Goal: Transaction & Acquisition: Purchase product/service

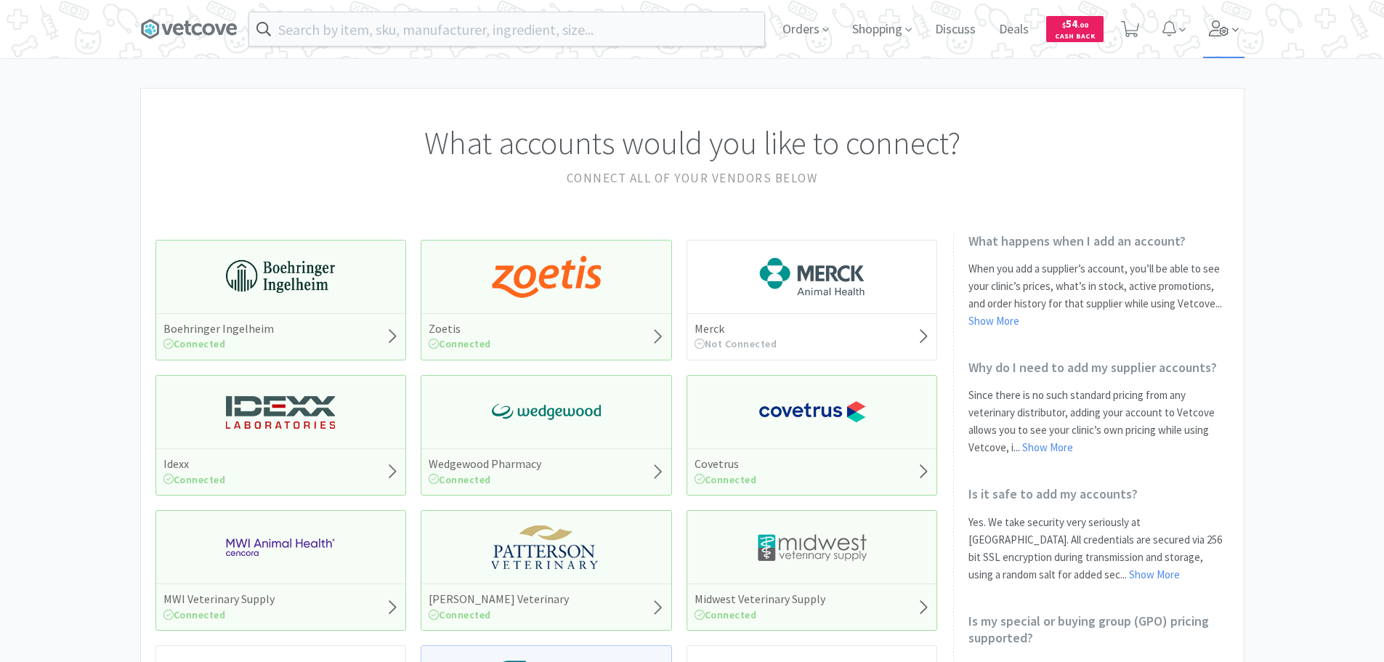
click at [1225, 21] on icon at bounding box center [1219, 28] width 20 height 16
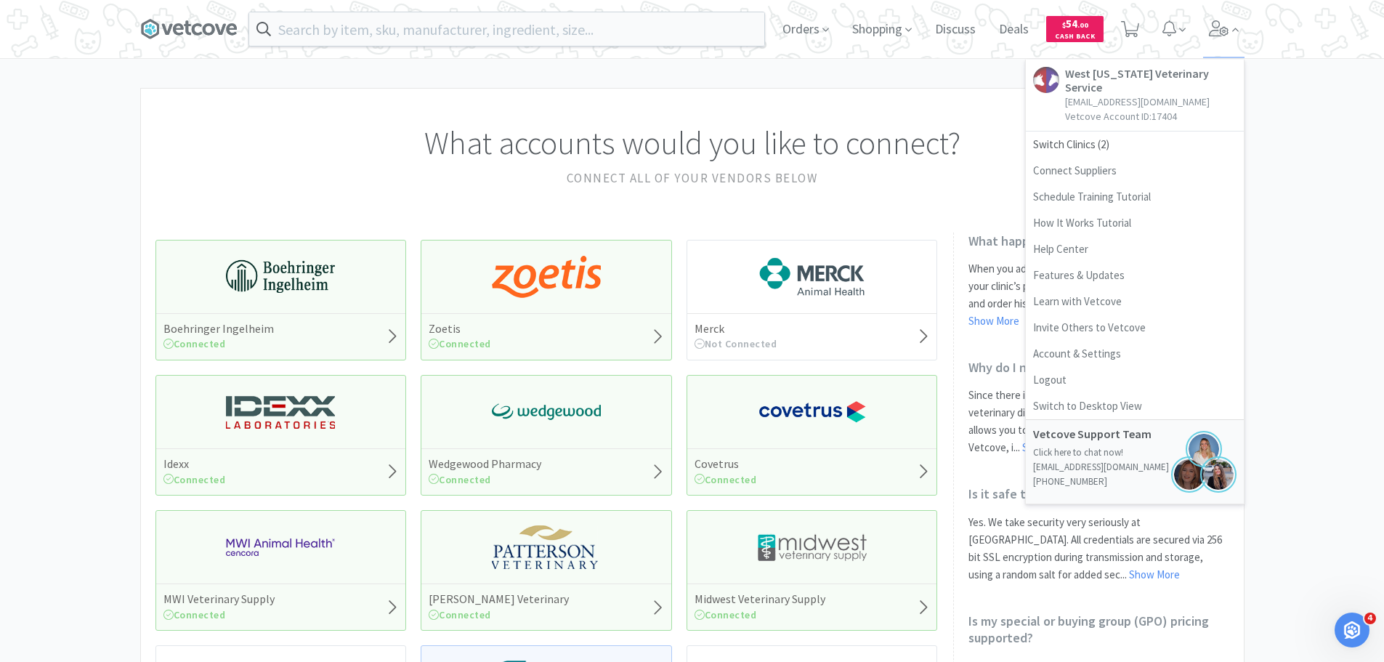
click at [710, 78] on div "Orders Shopping Discuss Discuss Deals Deals $ 54 . 00 Cash Back West [US_STATE]…" at bounding box center [692, 594] width 1384 height 1188
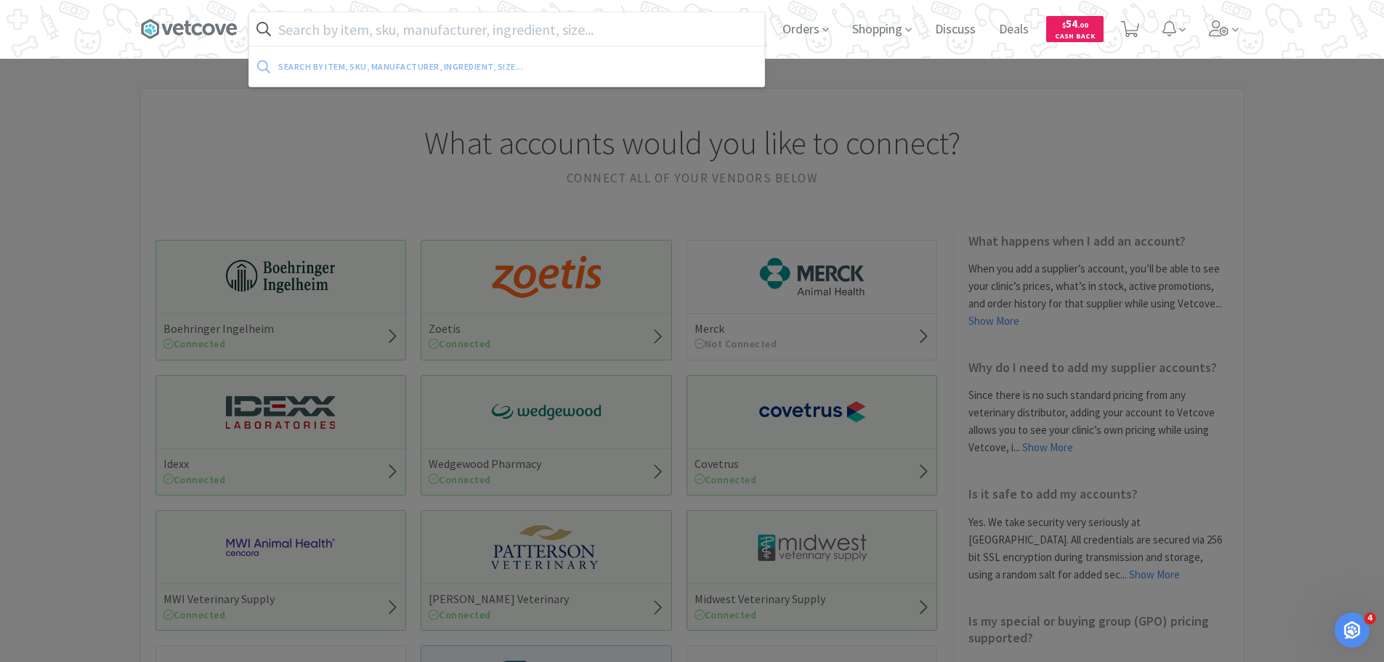
click at [415, 23] on input "text" at bounding box center [506, 28] width 515 height 33
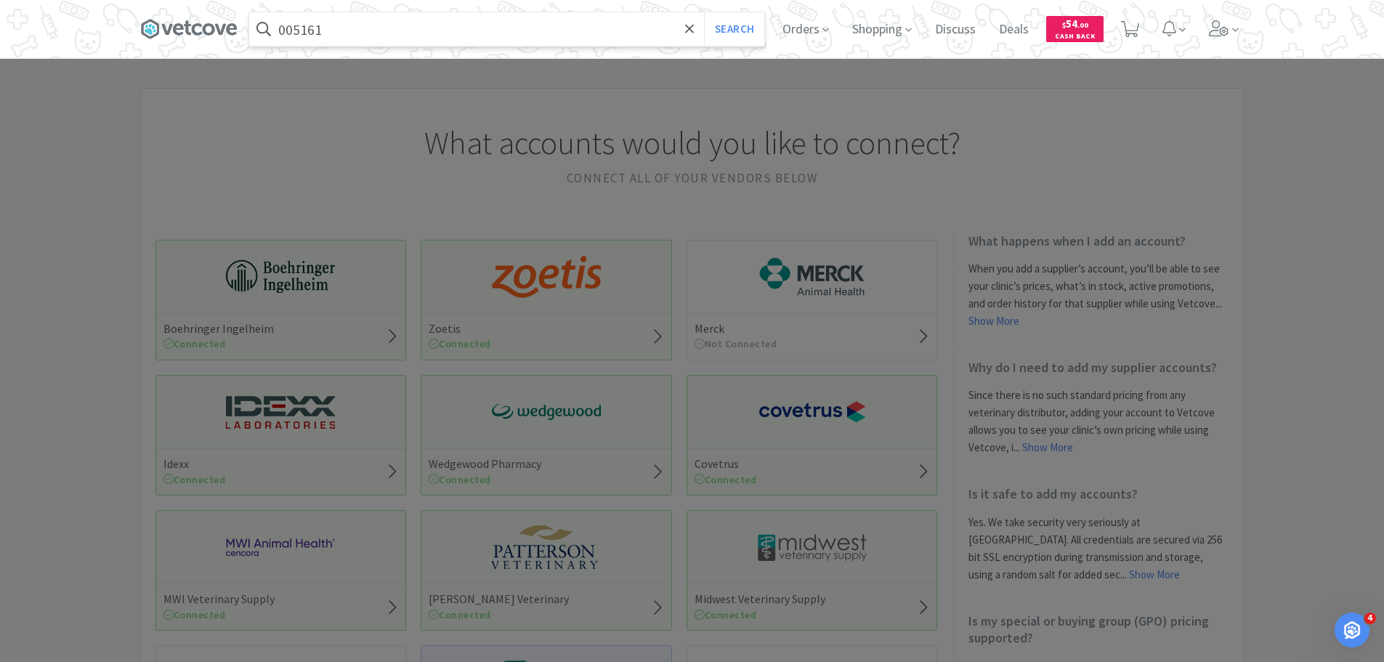
type input "005161"
click at [704, 12] on button "Search" at bounding box center [734, 28] width 60 height 33
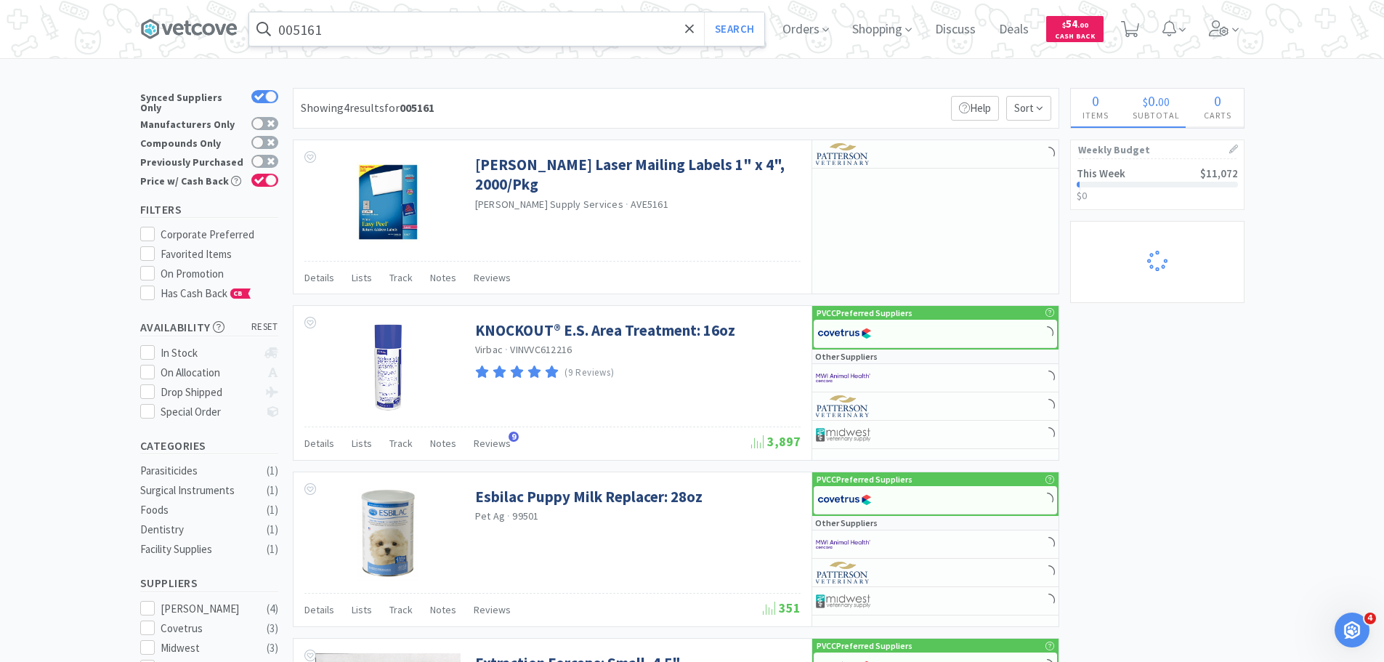
scroll to position [360, 0]
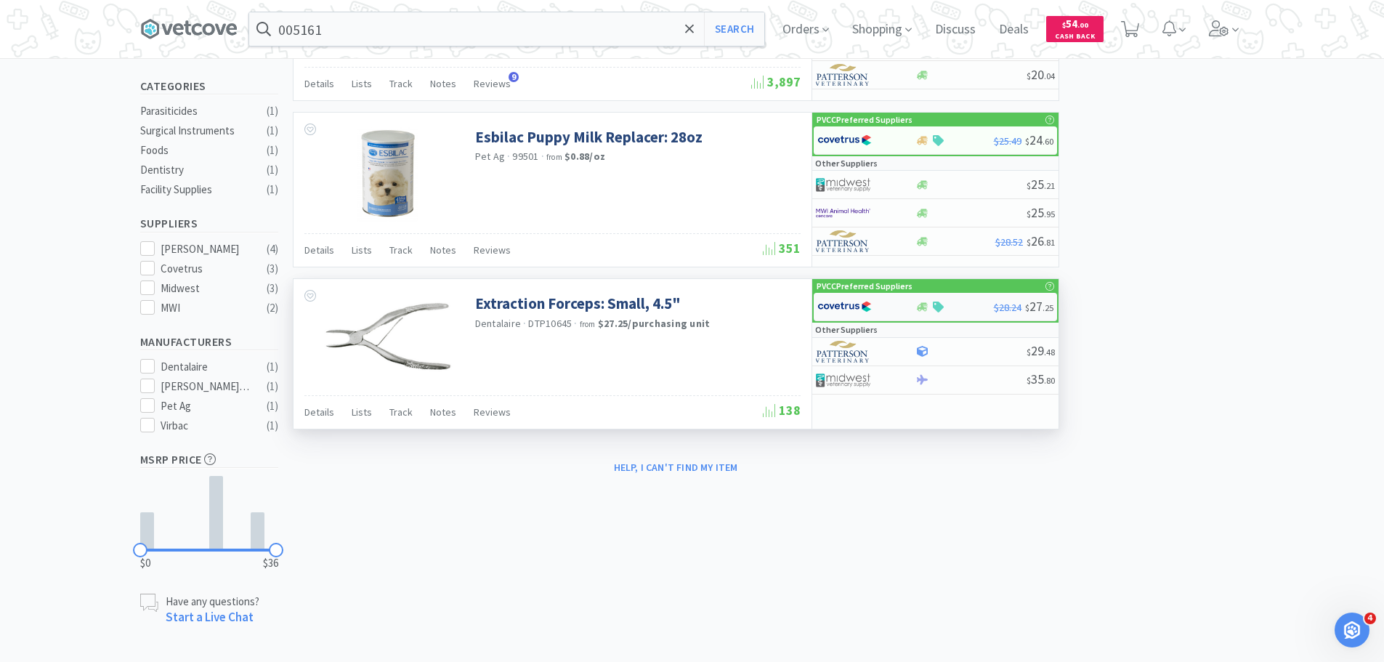
click at [848, 308] on img at bounding box center [844, 307] width 54 height 22
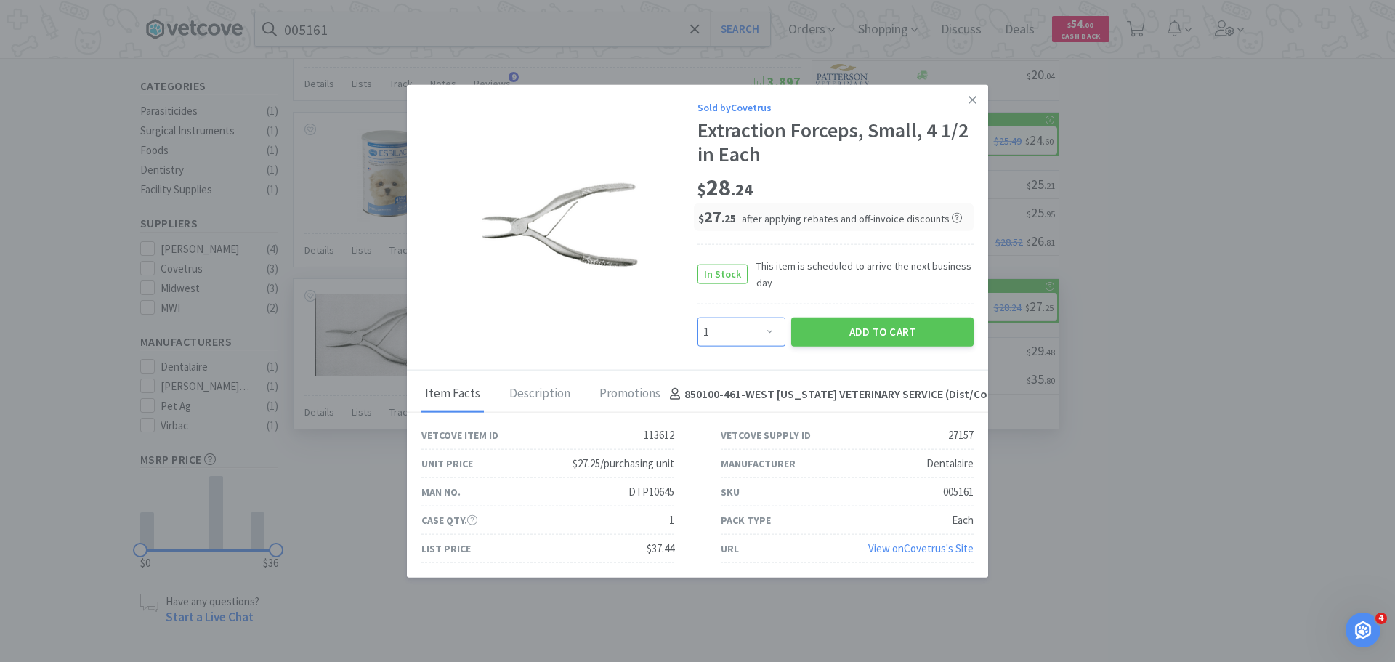
click at [734, 336] on select "Enter Quantity 1 2 3 4 5 6 7 8 9 10 11 12 13 14 15 16 17 18 19 20 Enter Quantity" at bounding box center [741, 331] width 88 height 29
select select "2"
click at [697, 317] on select "Enter Quantity 1 2 3 4 5 6 7 8 9 10 11 12 13 14 15 16 17 18 19 20 Enter Quantity" at bounding box center [741, 331] width 88 height 29
click at [899, 326] on button "Add to Cart" at bounding box center [882, 331] width 182 height 29
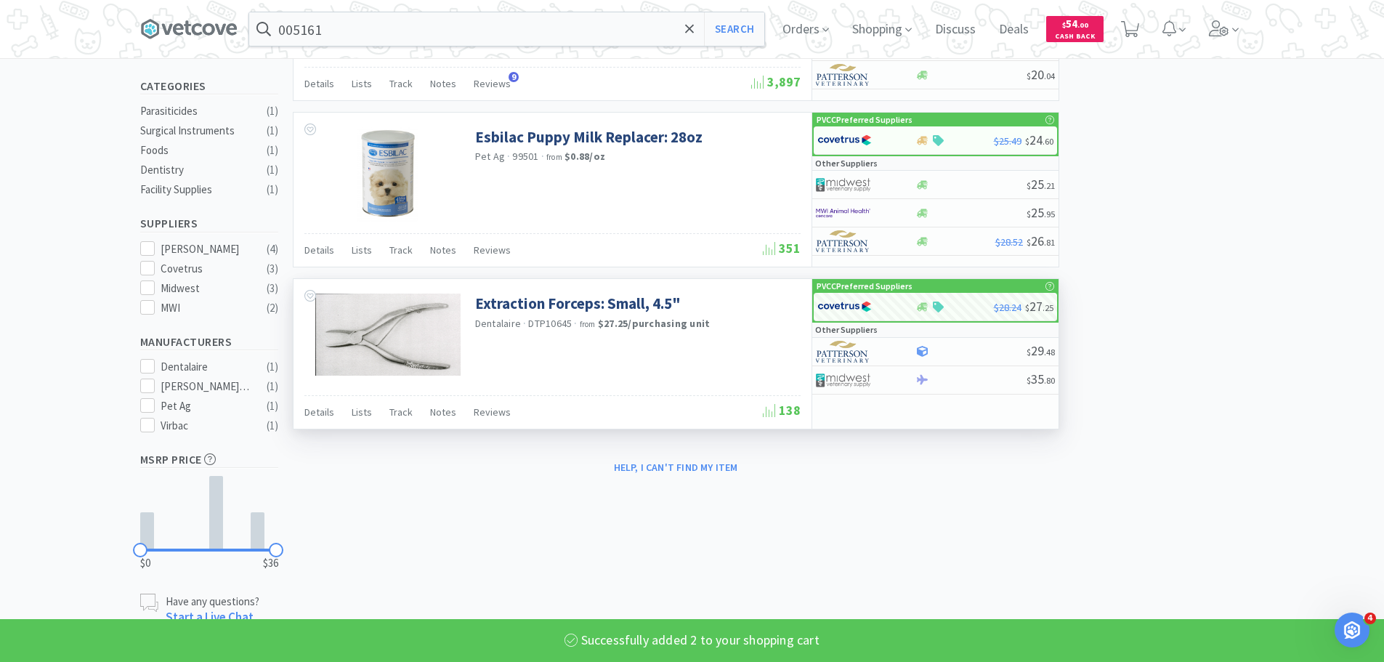
select select "2"
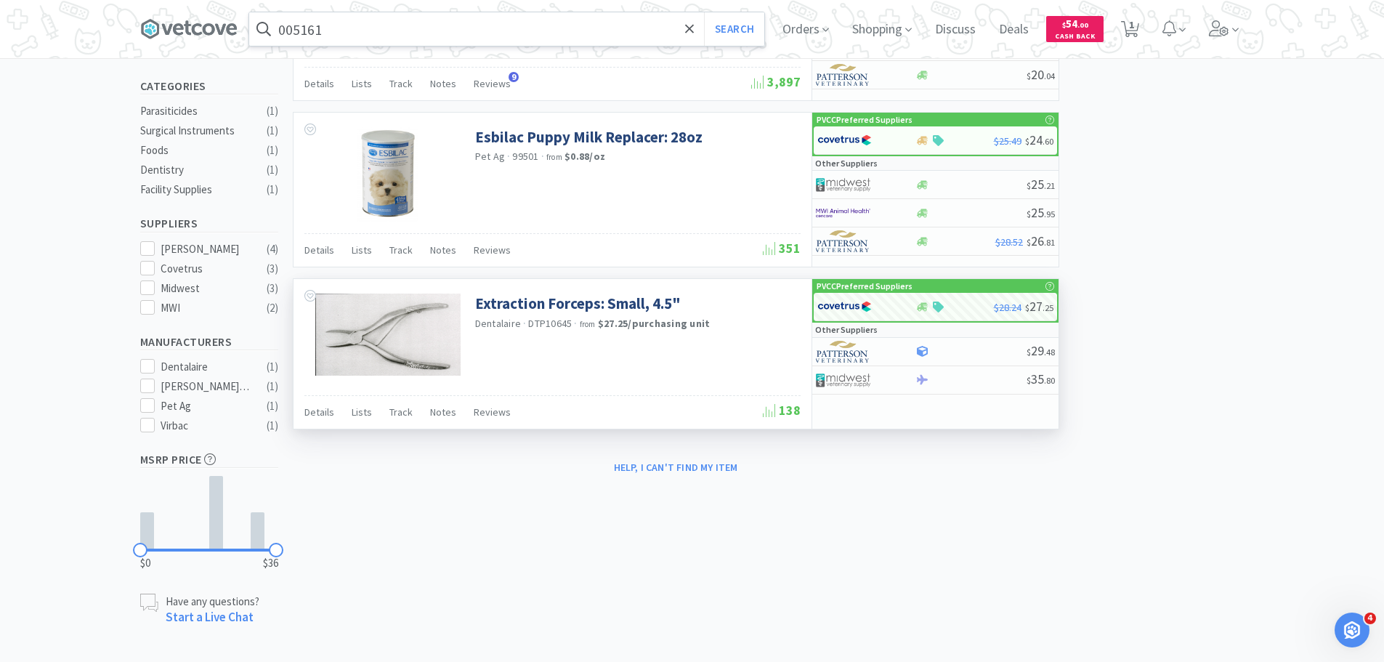
click at [380, 24] on input "005161" at bounding box center [506, 28] width 515 height 33
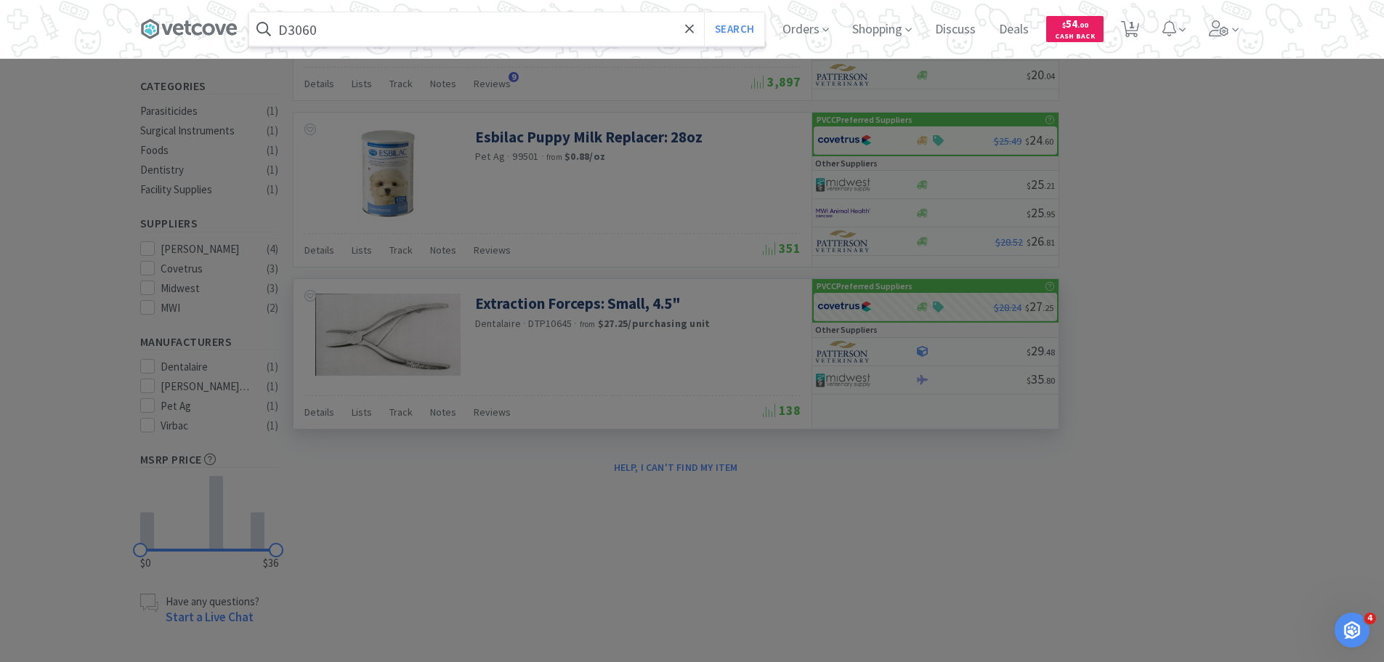
click at [704, 12] on button "Search" at bounding box center [734, 28] width 60 height 33
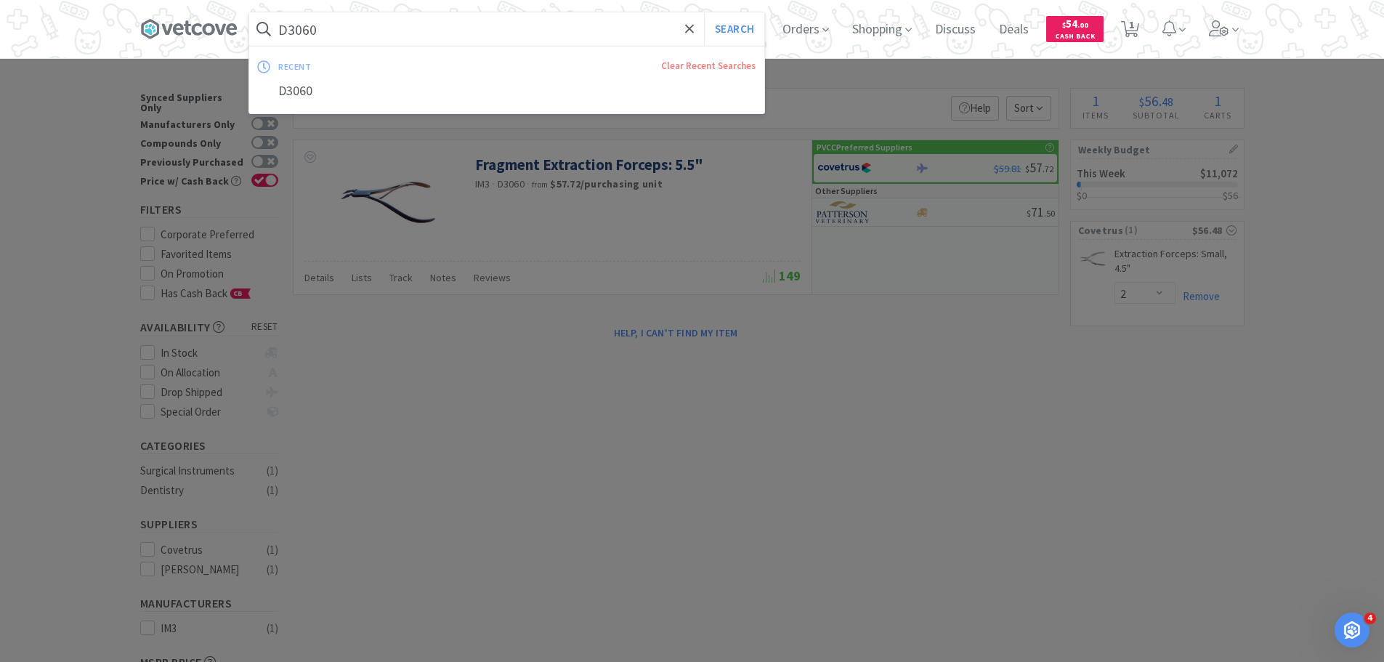
click at [450, 35] on input "D3060" at bounding box center [506, 28] width 515 height 33
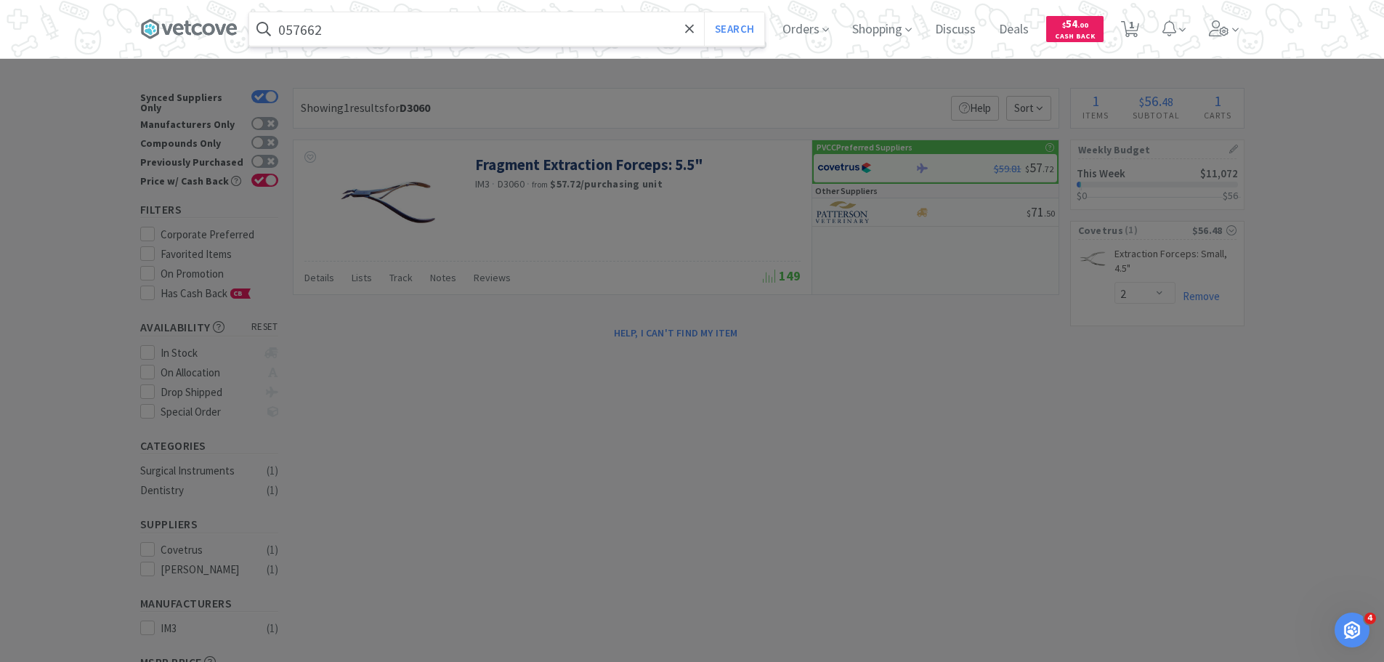
type input "057662"
click at [704, 12] on button "Search" at bounding box center [734, 28] width 60 height 33
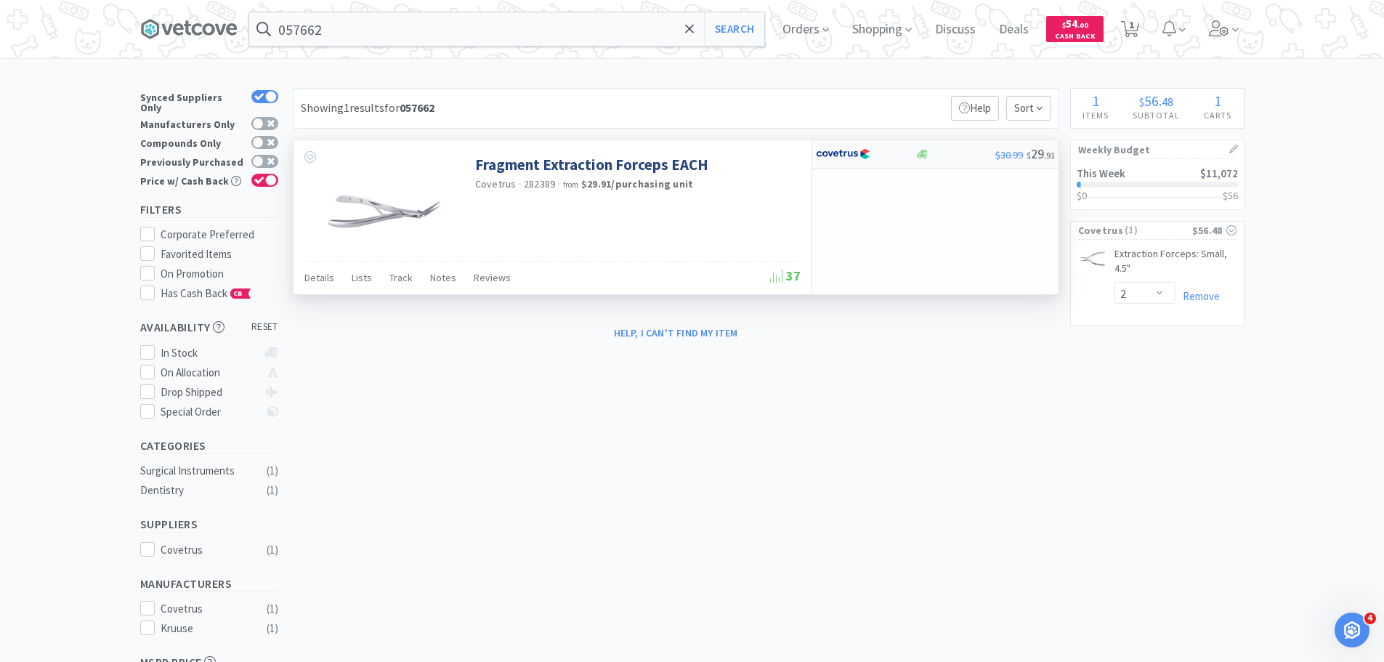
click at [898, 151] on div at bounding box center [866, 154] width 100 height 25
select select "1"
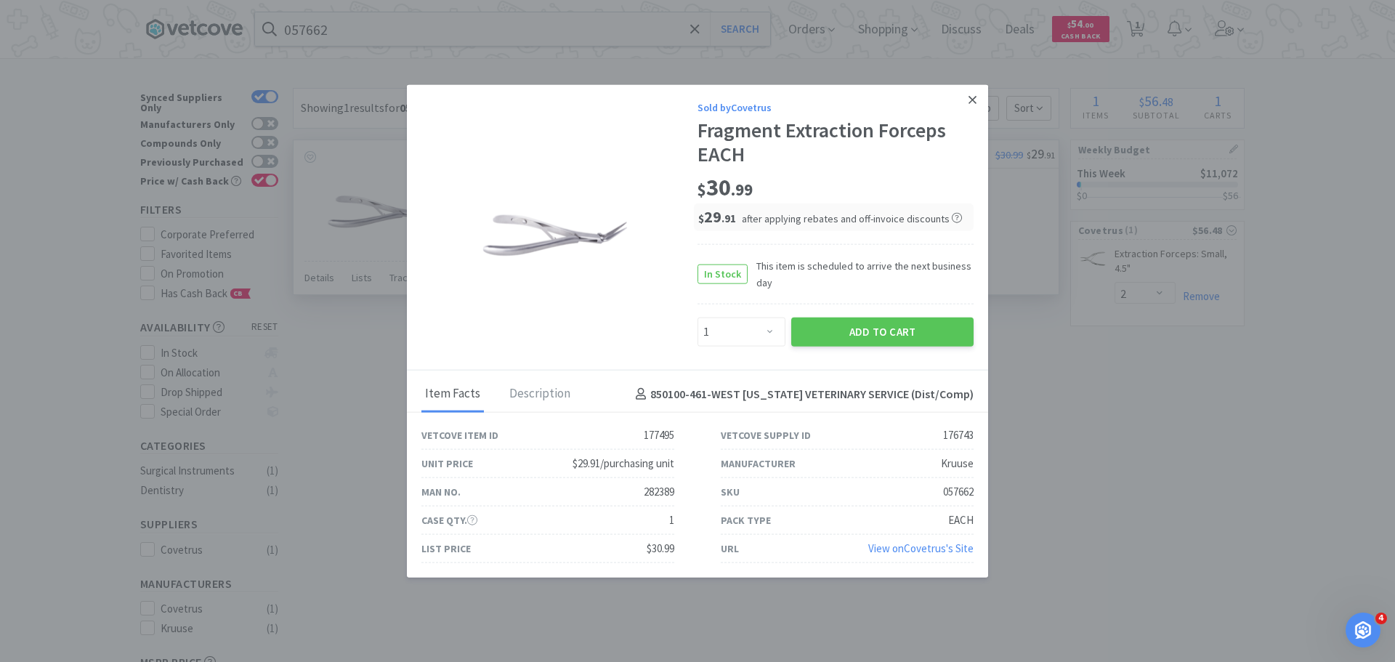
click at [975, 98] on icon at bounding box center [972, 99] width 8 height 13
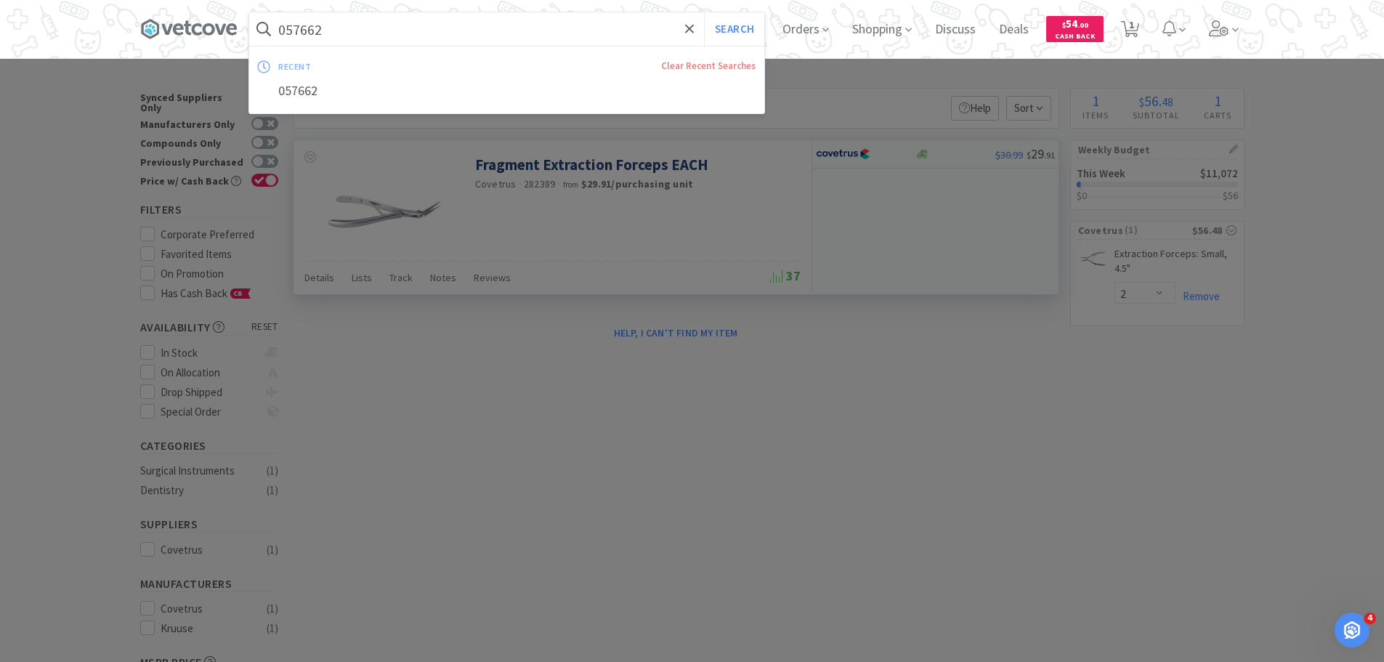
click at [389, 34] on input "057662" at bounding box center [506, 28] width 515 height 33
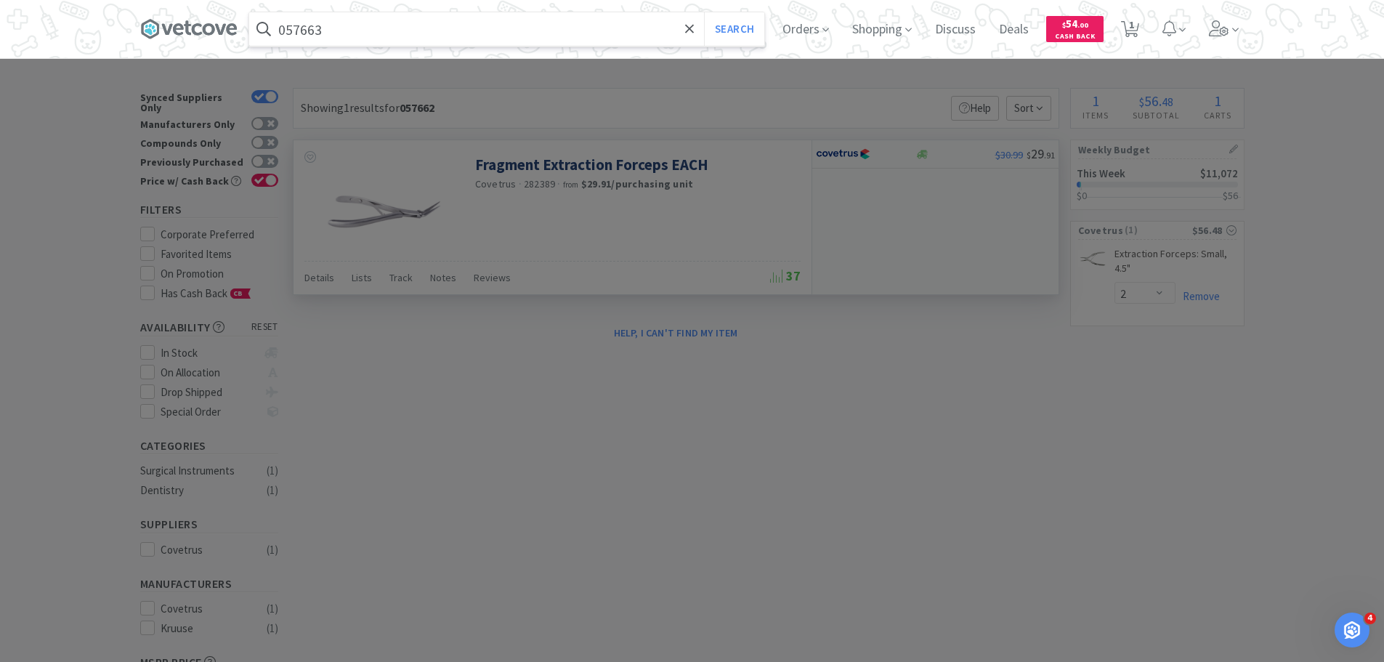
type input "057663"
click at [704, 12] on button "Search" at bounding box center [734, 28] width 60 height 33
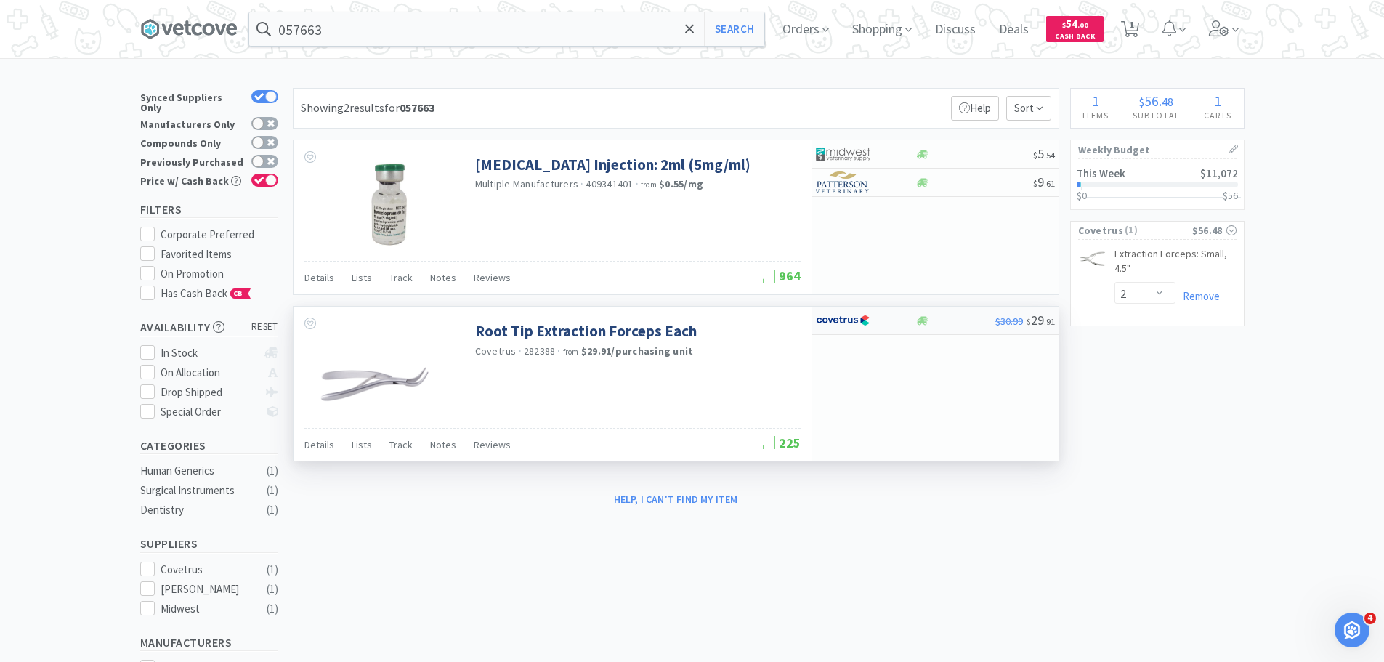
click at [885, 316] on div at bounding box center [856, 320] width 80 height 25
select select "1"
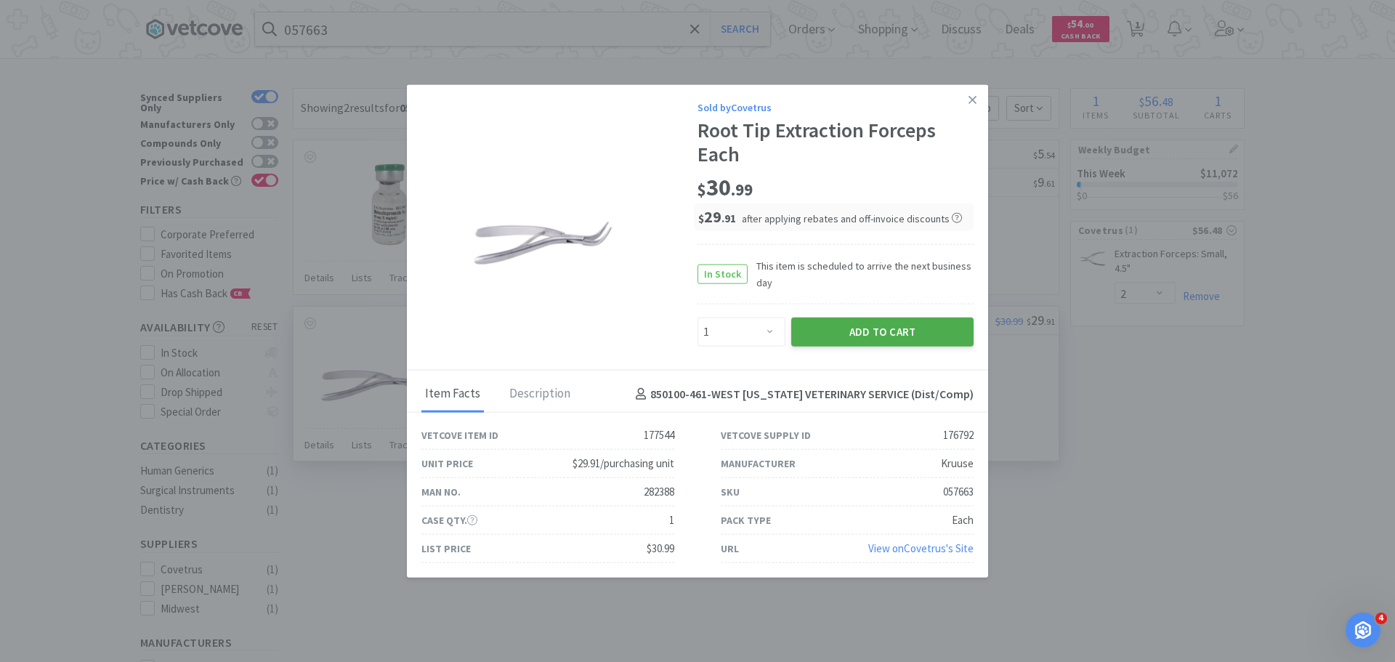
click at [848, 325] on button "Add to Cart" at bounding box center [882, 331] width 182 height 29
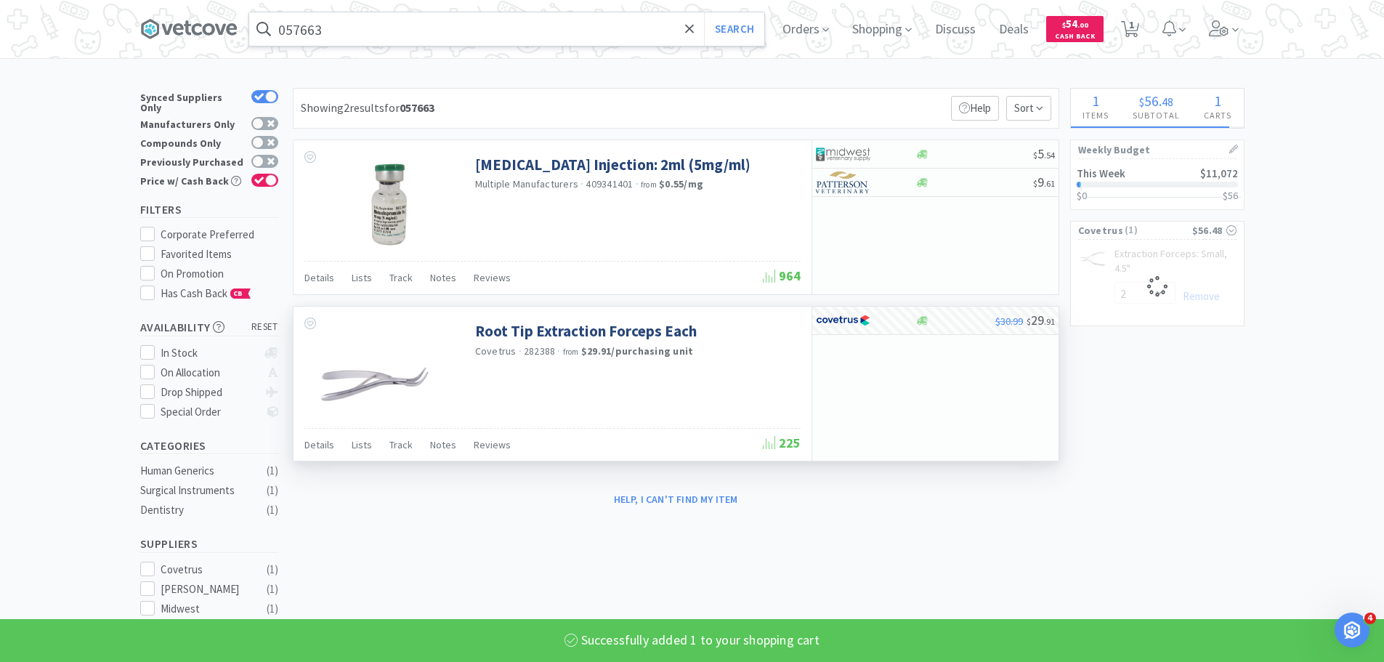
select select "1"
click at [424, 25] on input "057663" at bounding box center [506, 28] width 515 height 33
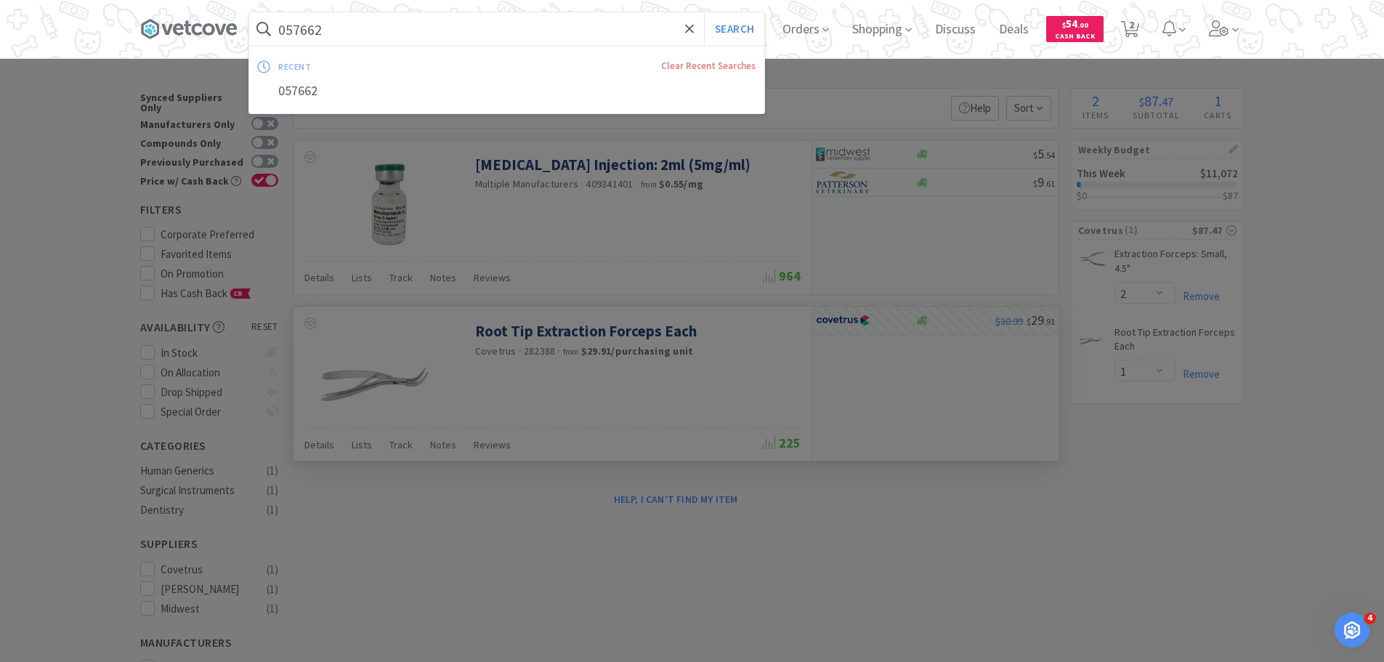
type input "057662"
click at [704, 12] on button "Search" at bounding box center [734, 28] width 60 height 33
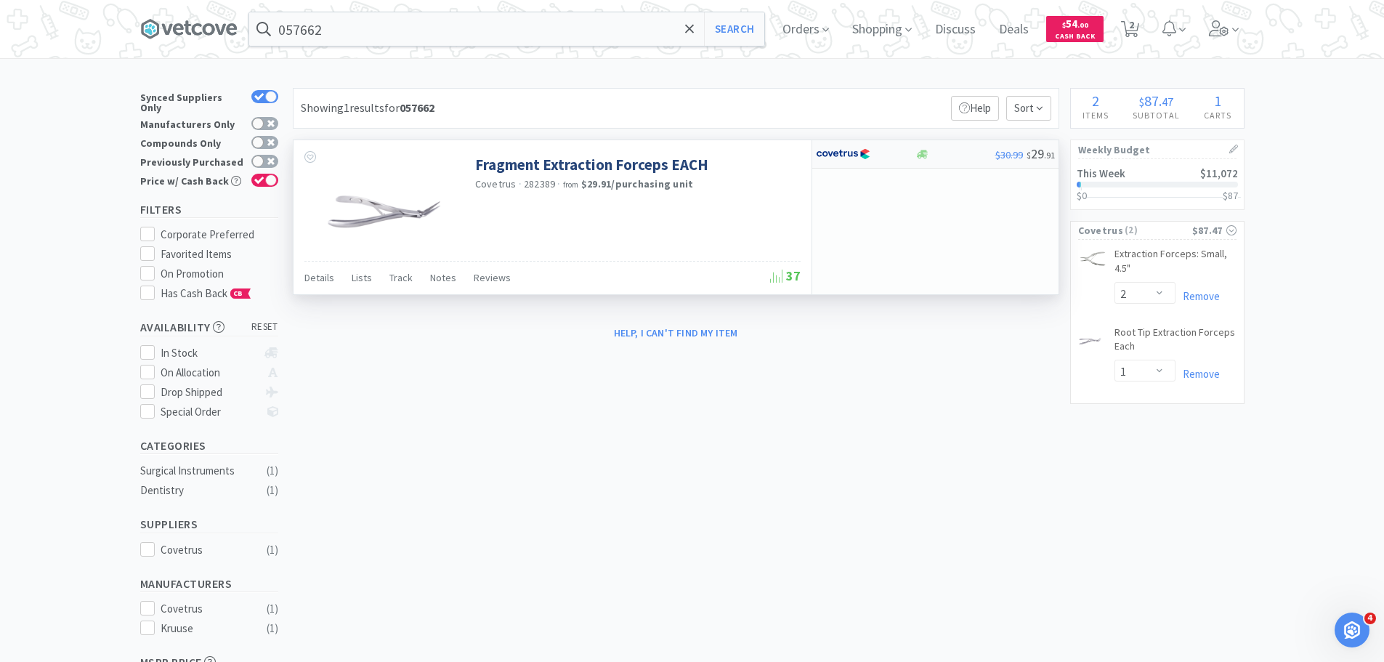
click at [866, 154] on img at bounding box center [843, 154] width 54 height 22
select select "1"
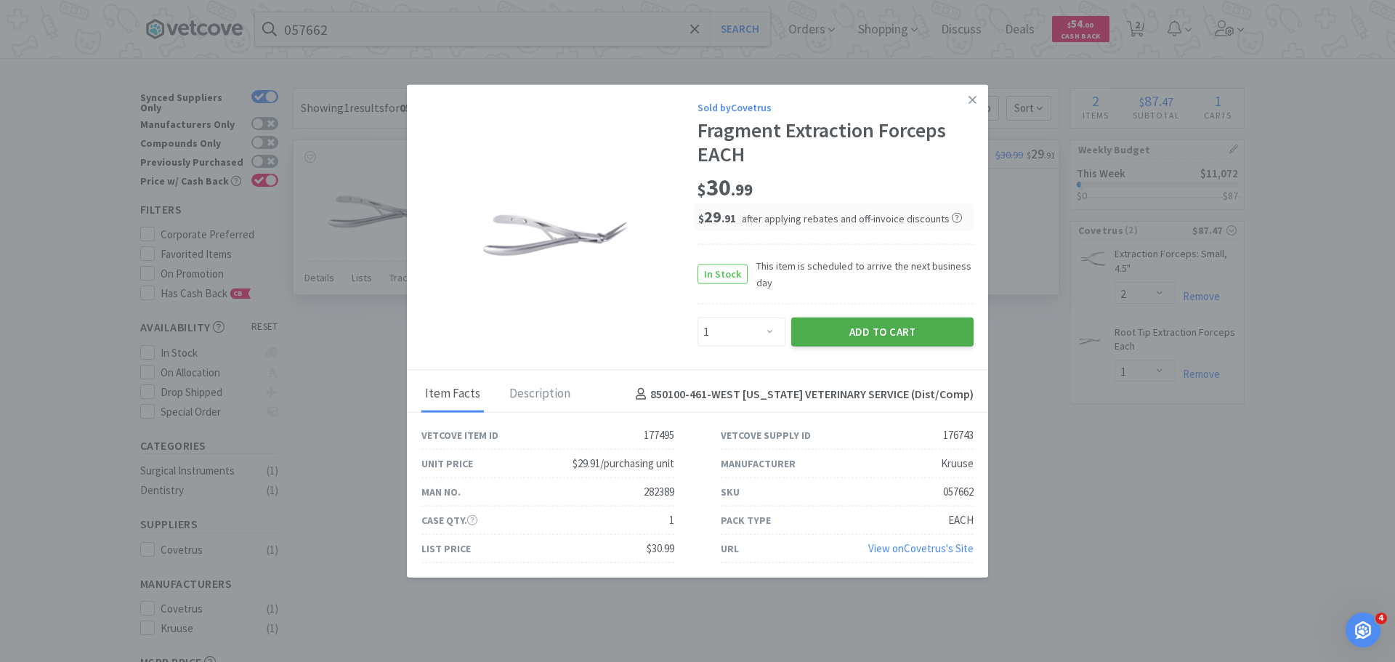
click at [910, 344] on button "Add to Cart" at bounding box center [882, 331] width 182 height 29
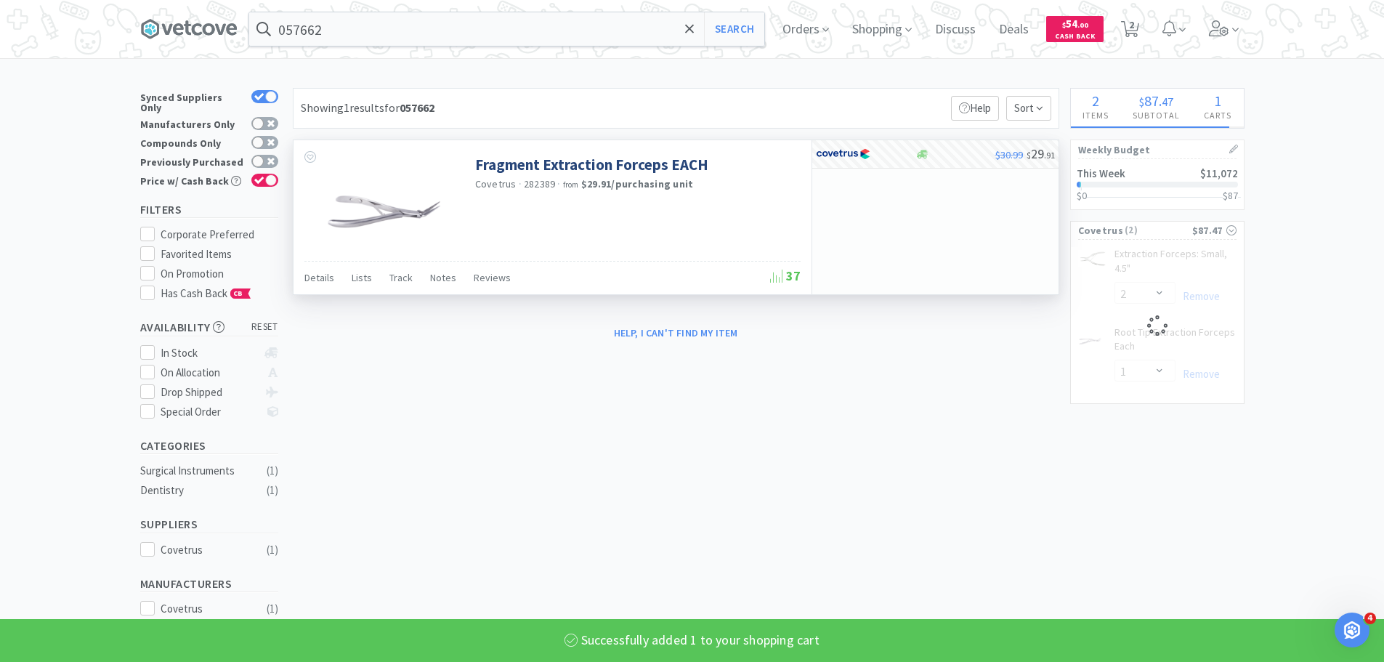
select select "1"
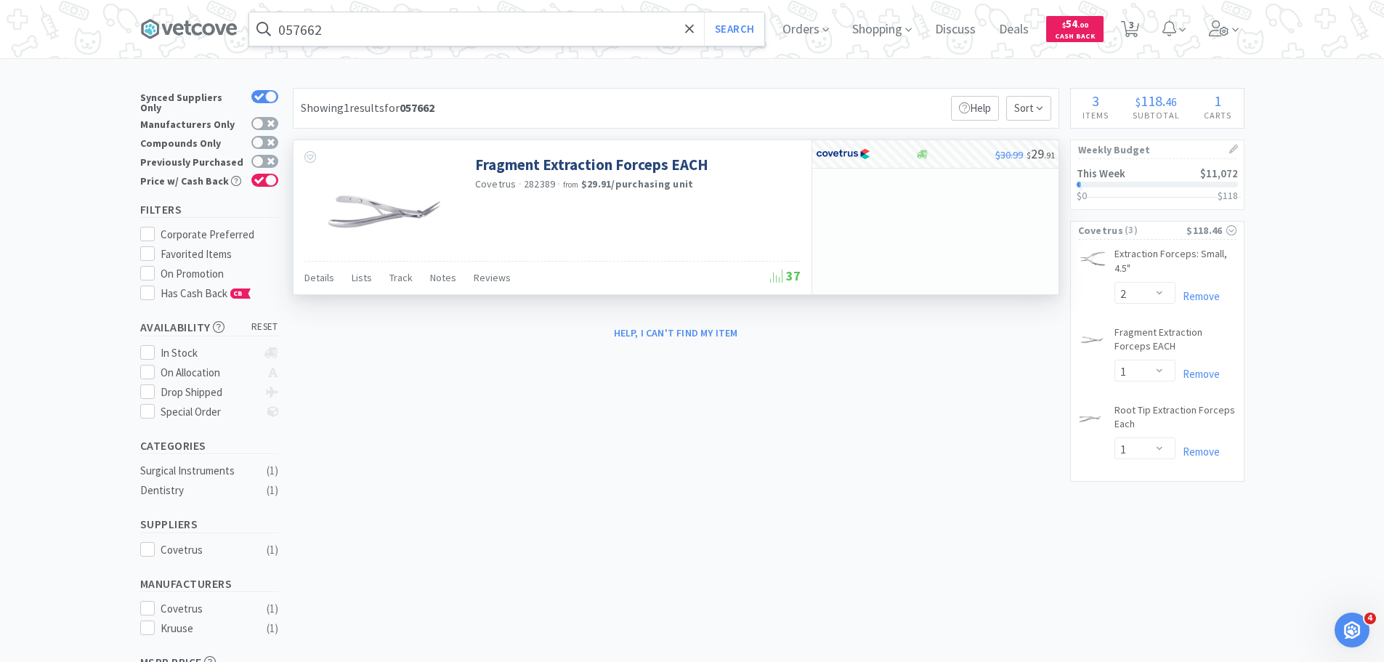
click at [349, 33] on input "057662" at bounding box center [506, 28] width 515 height 33
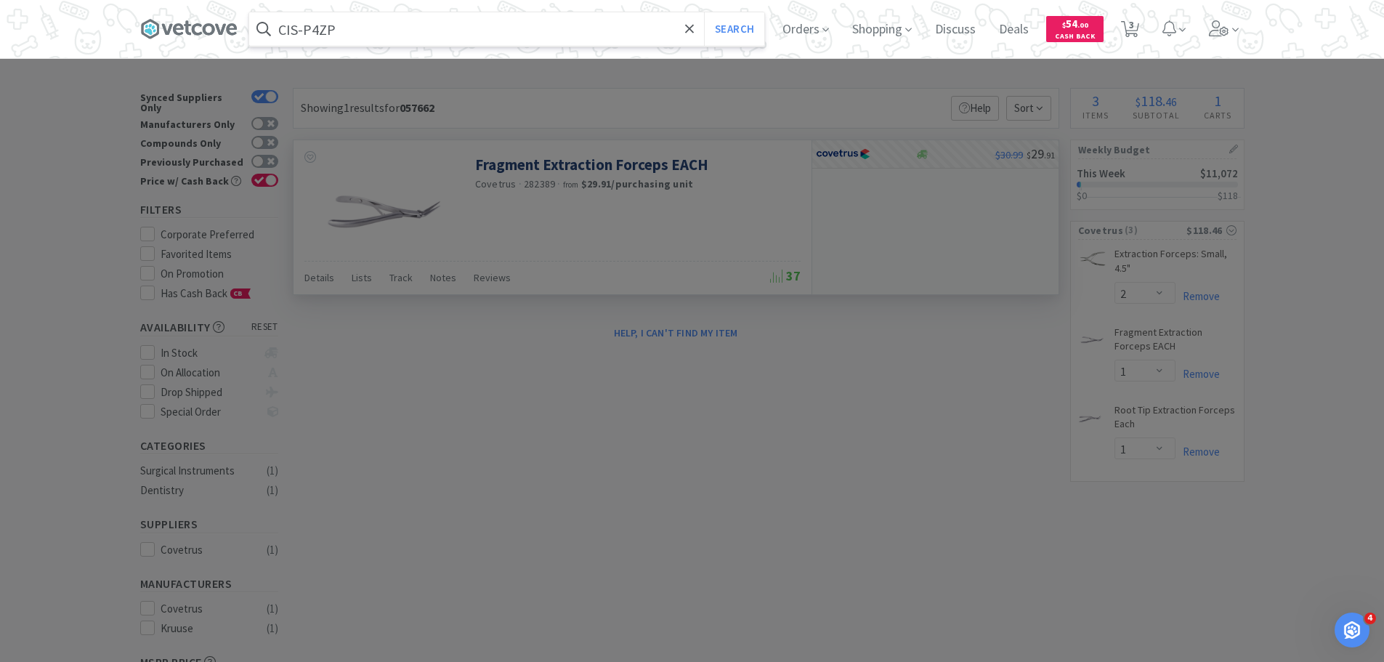
click at [704, 12] on button "Search" at bounding box center [734, 28] width 60 height 33
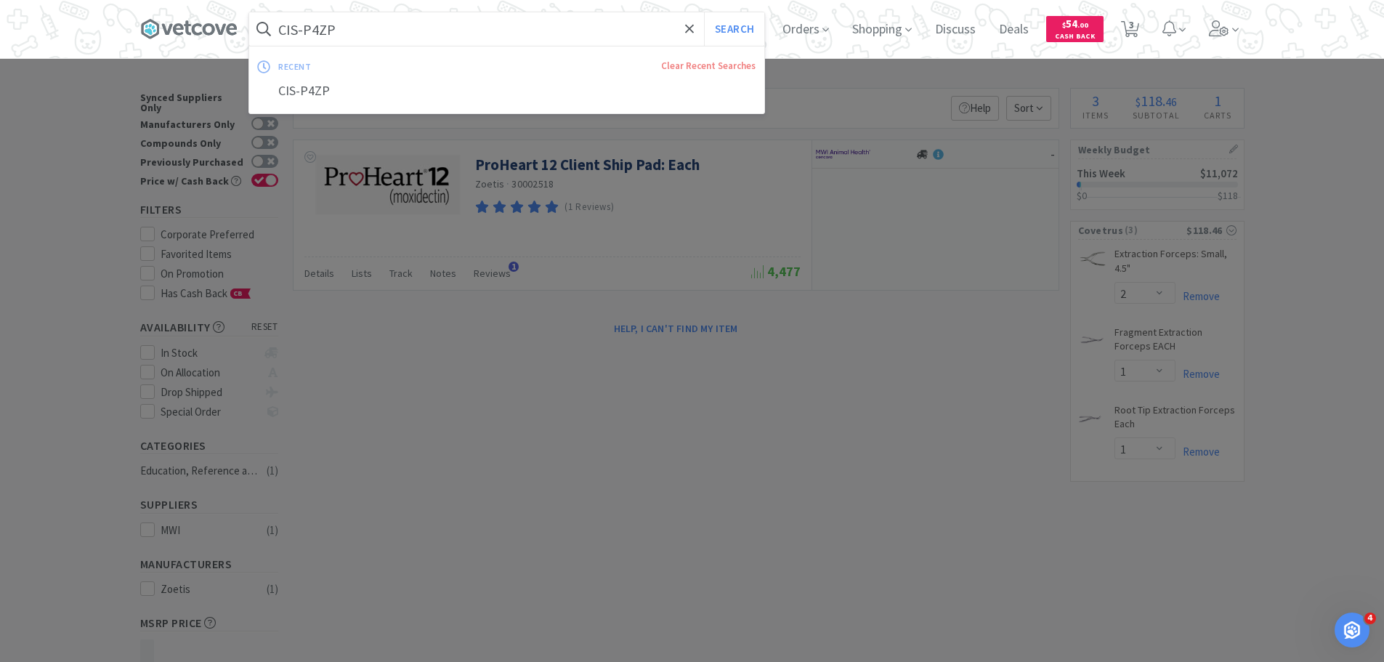
click at [354, 36] on input "CIS-P4ZP" at bounding box center [506, 28] width 515 height 33
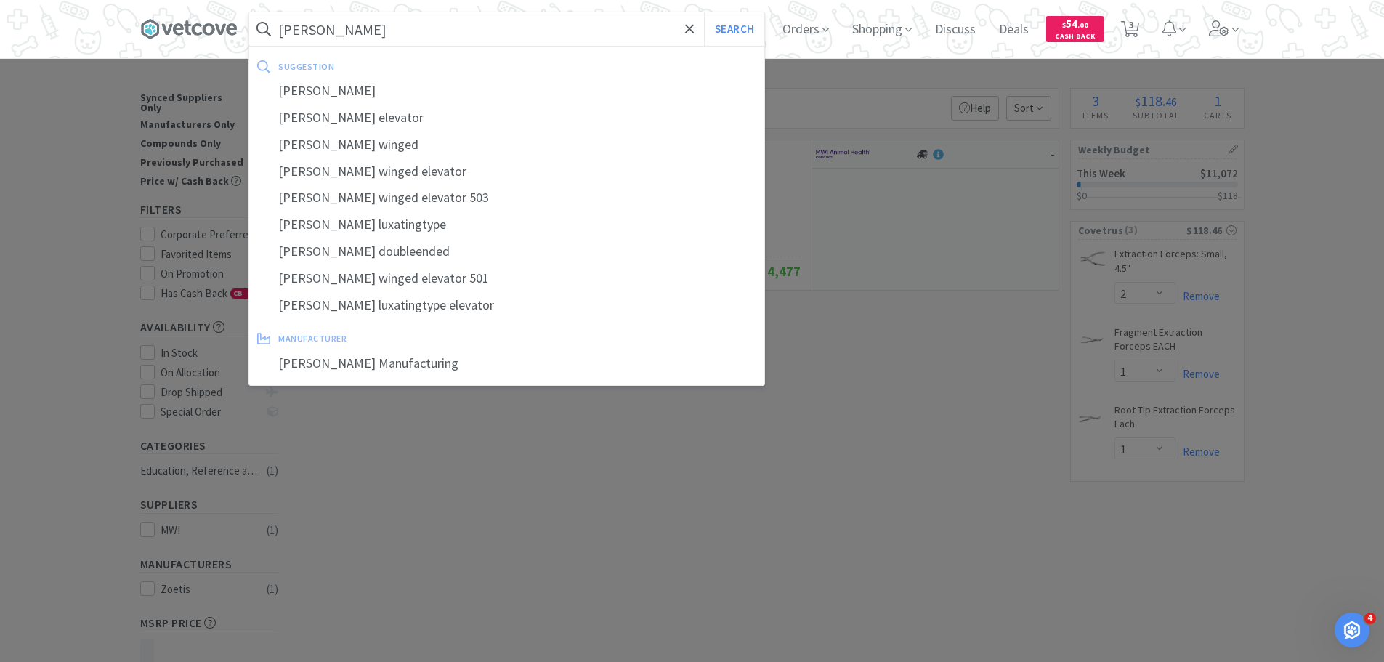
click at [704, 12] on button "Search" at bounding box center [734, 28] width 60 height 33
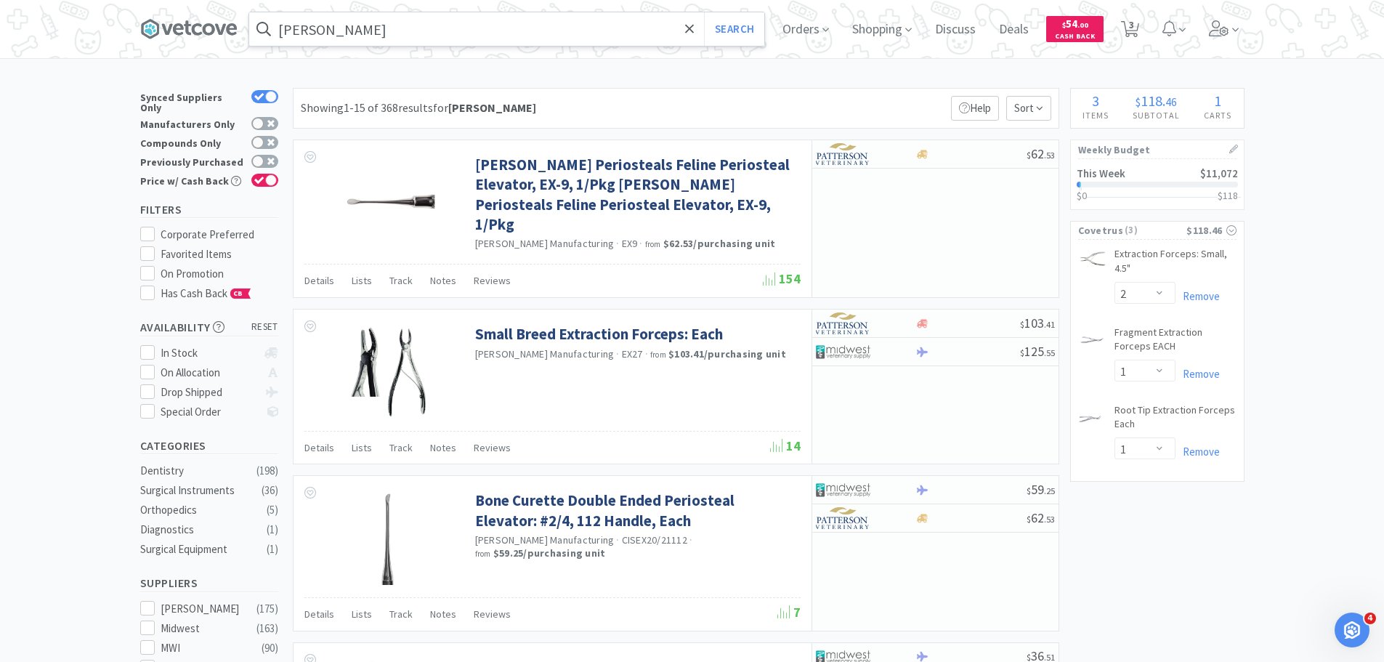
click at [357, 32] on input "[PERSON_NAME]" at bounding box center [506, 28] width 515 height 33
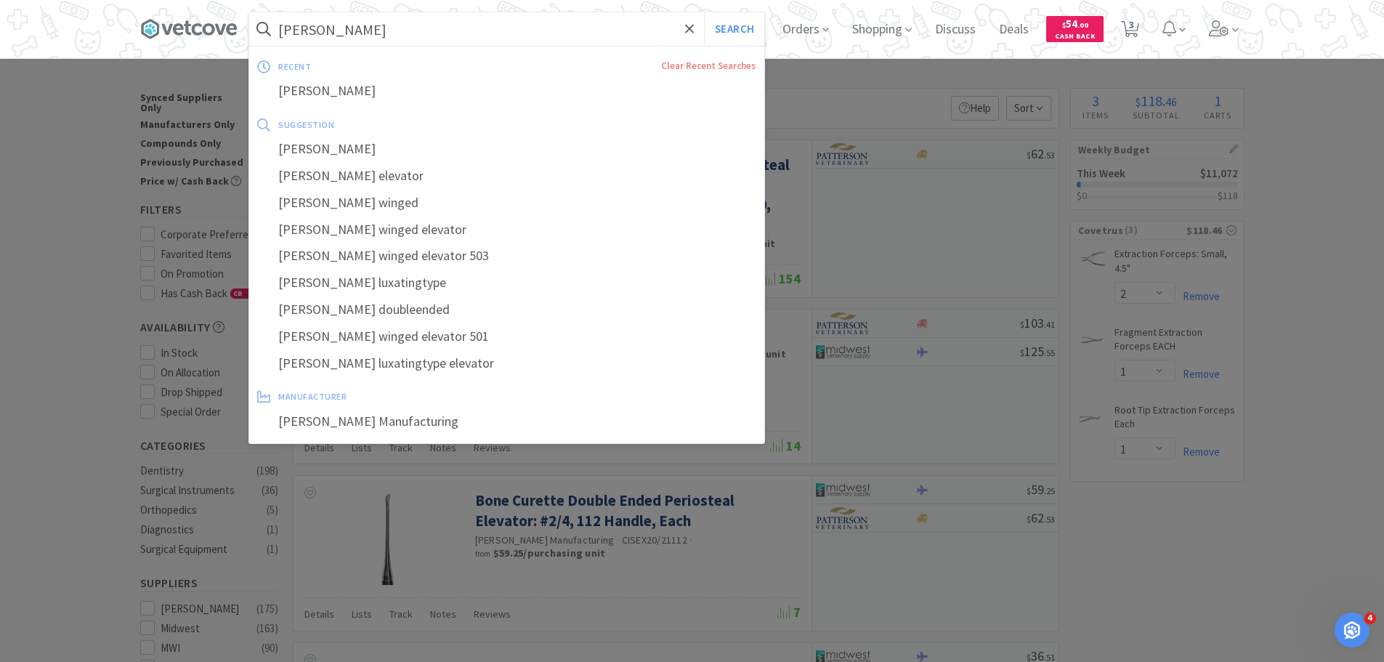
click at [371, 32] on input "[PERSON_NAME]" at bounding box center [506, 28] width 515 height 33
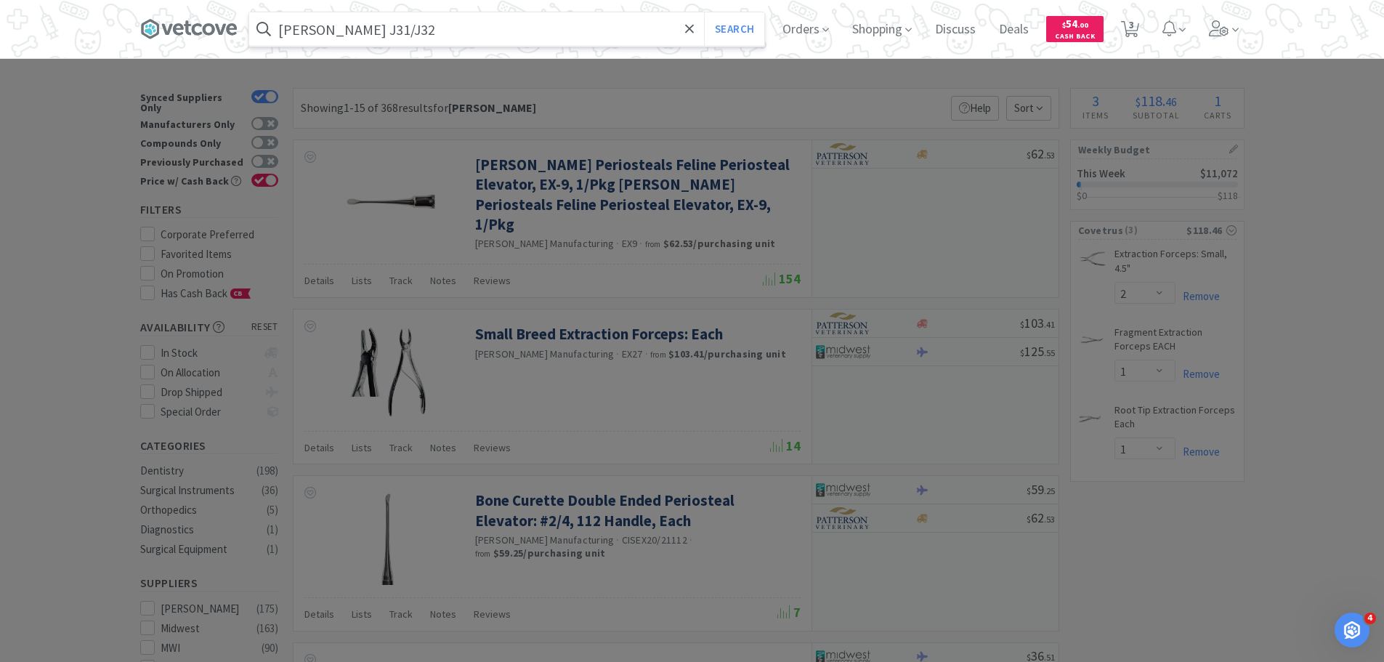
type input "[PERSON_NAME] J31/J32"
click at [704, 12] on button "Search" at bounding box center [734, 28] width 60 height 33
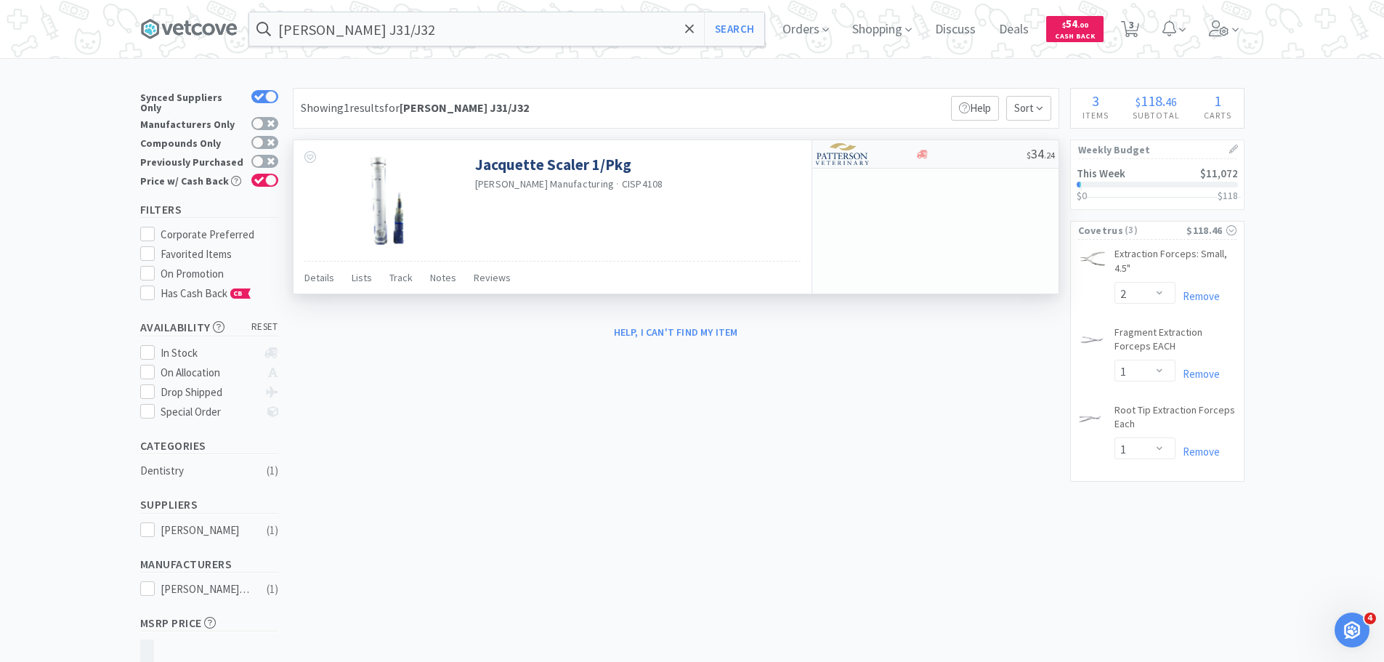
click at [896, 155] on div at bounding box center [866, 154] width 100 height 25
select select "1"
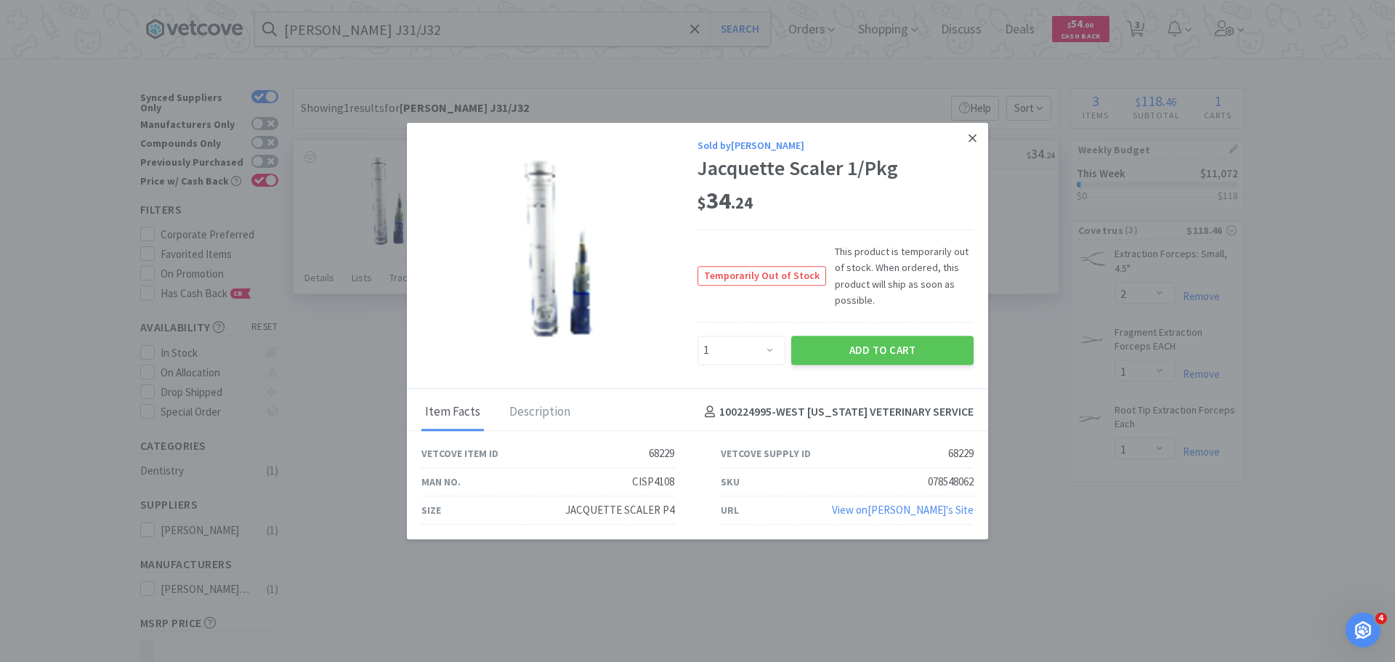
click at [970, 142] on icon at bounding box center [972, 138] width 8 height 8
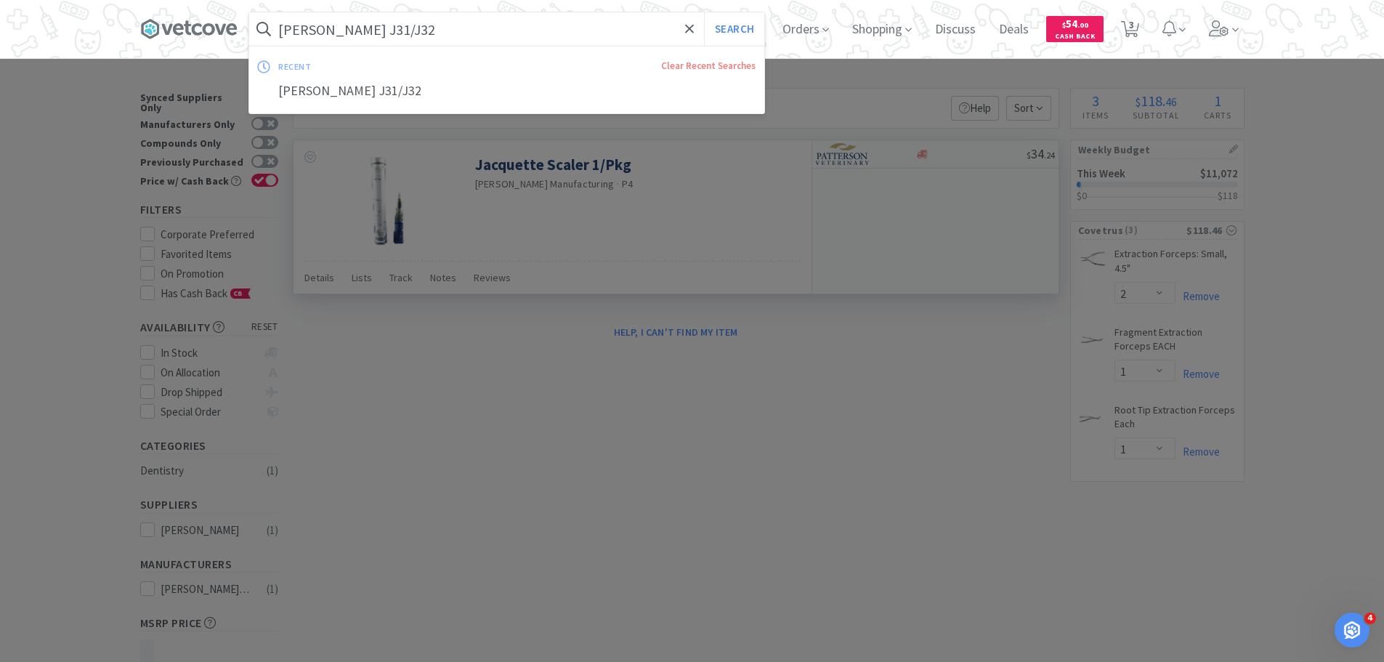
click at [382, 36] on input "[PERSON_NAME] J31/J32" at bounding box center [506, 28] width 515 height 33
click at [395, 27] on input "[PERSON_NAME] J31/J32" at bounding box center [506, 28] width 515 height 33
drag, startPoint x: 395, startPoint y: 27, endPoint x: 272, endPoint y: 18, distance: 123.1
click at [272, 18] on form "[PERSON_NAME] J31/J32 Search" at bounding box center [506, 28] width 515 height 33
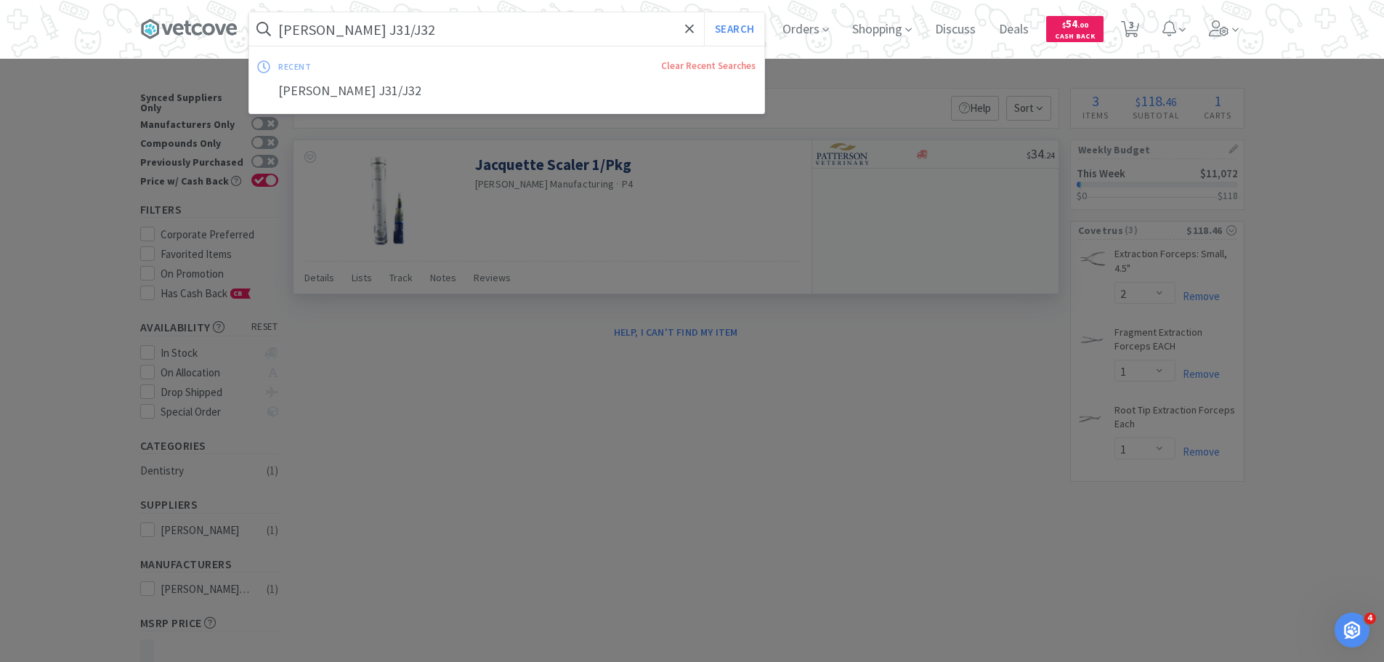
drag, startPoint x: 414, startPoint y: 417, endPoint x: 453, endPoint y: 209, distance: 211.3
click at [415, 413] on div at bounding box center [692, 331] width 1384 height 662
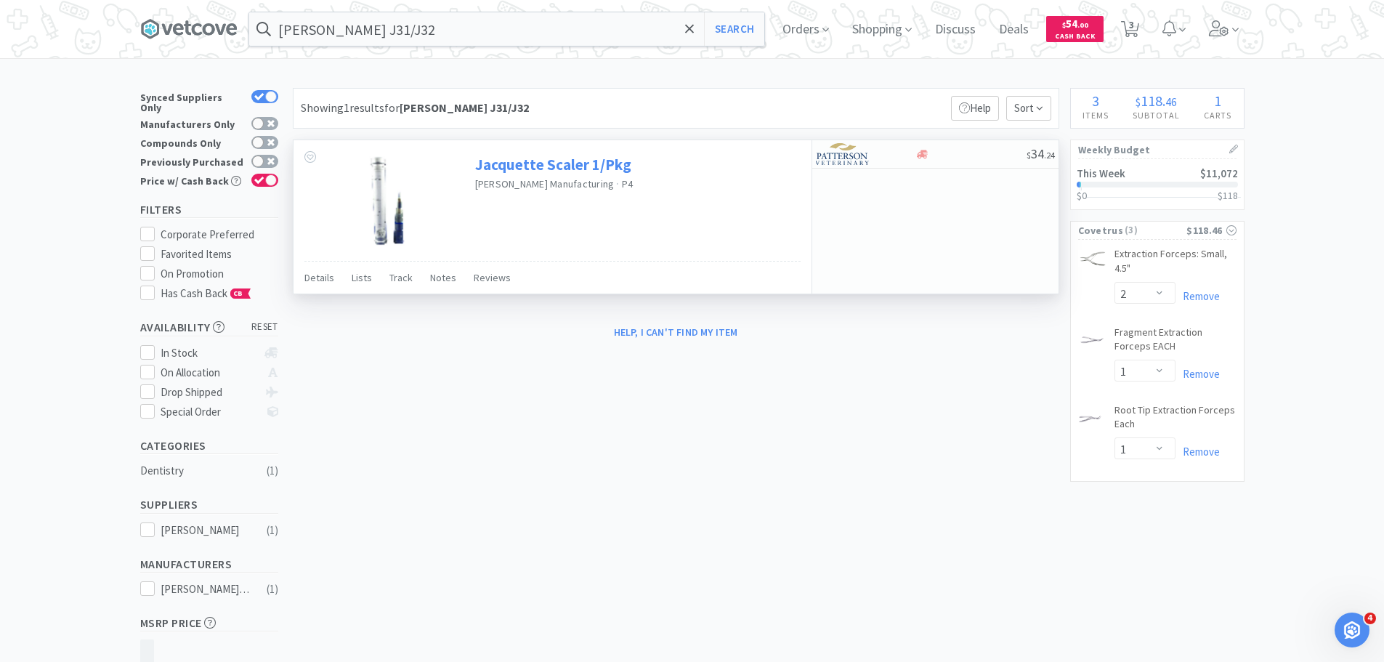
click at [481, 161] on link "Jacquette Scaler 1/Pkg" at bounding box center [553, 165] width 156 height 20
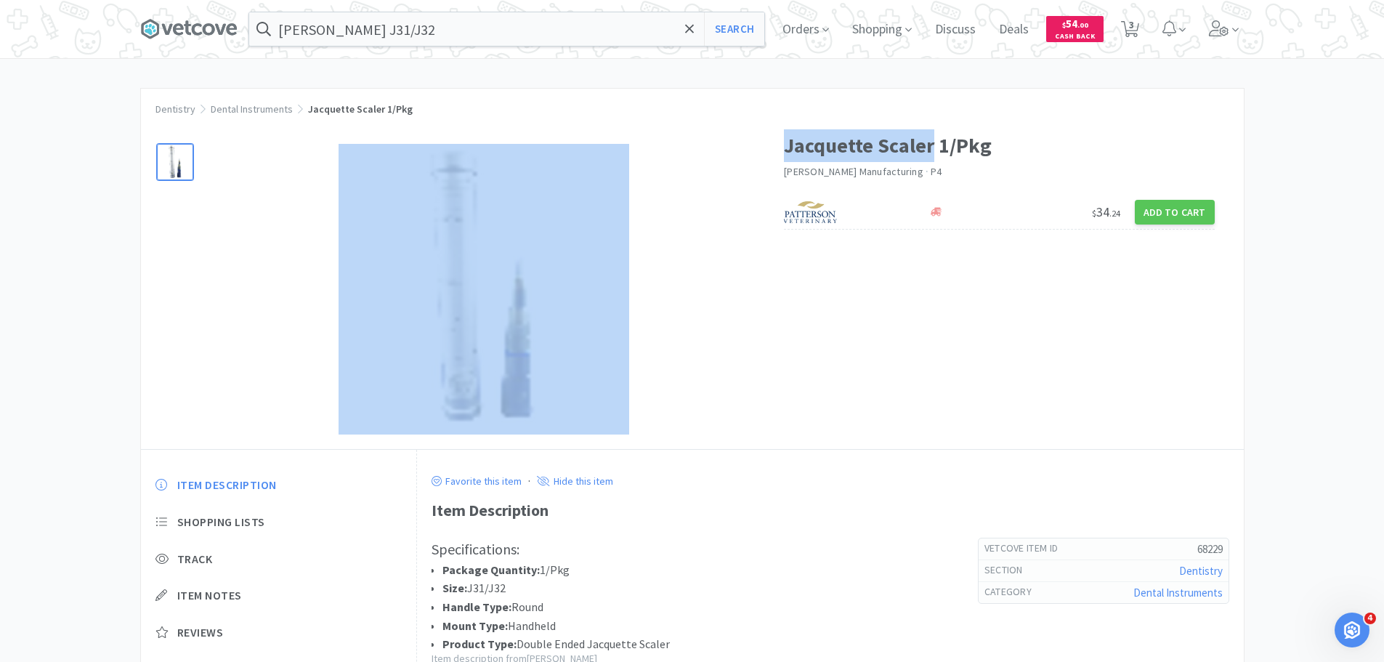
drag, startPoint x: 930, startPoint y: 146, endPoint x: 790, endPoint y: 150, distance: 140.3
click at [786, 150] on h1 "Jacquette Scaler 1/Pkg" at bounding box center [999, 145] width 431 height 33
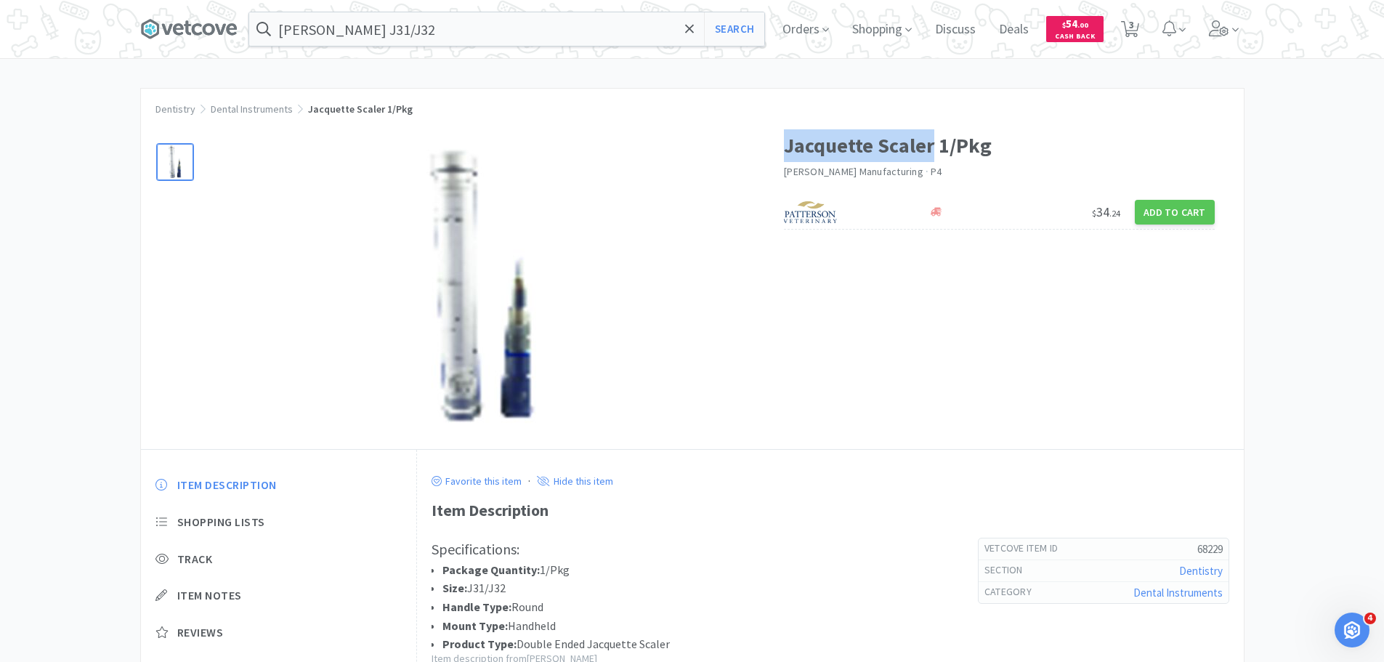
copy h1 "Jacquette Scaler"
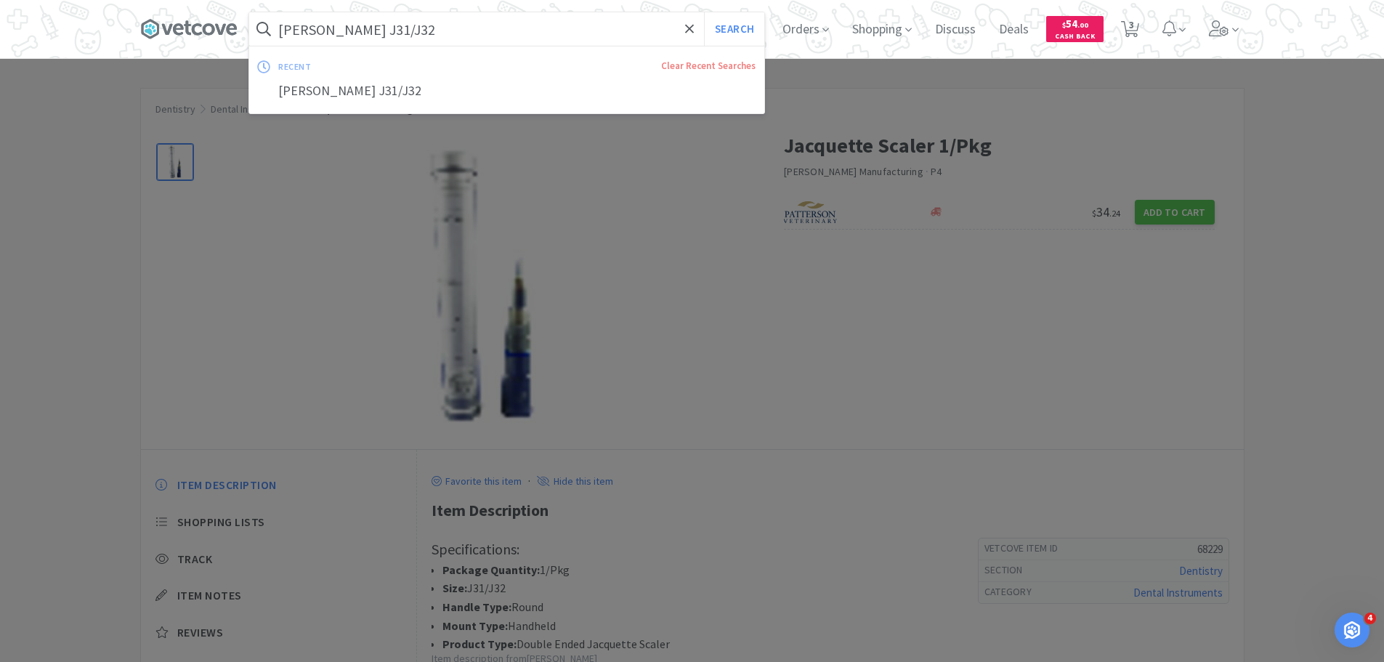
paste input "Jacquette Scaler"
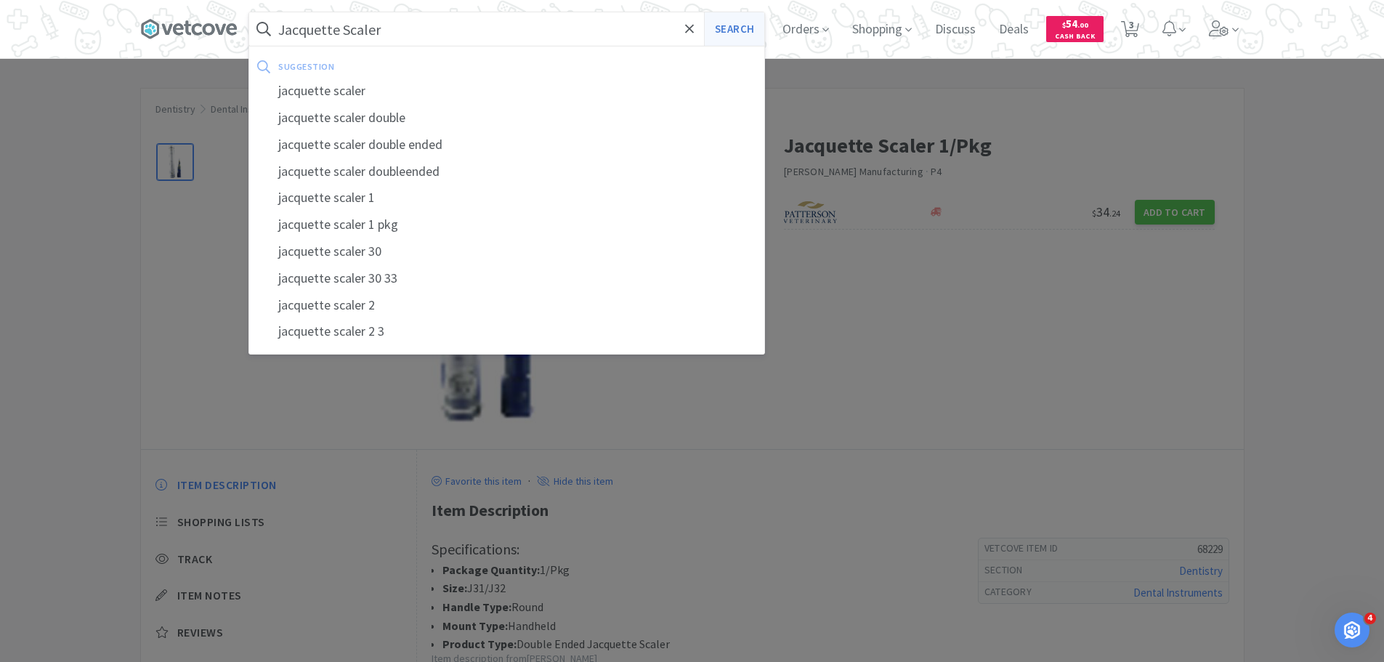
type input "Jacquette Scaler"
click at [738, 30] on button "Search" at bounding box center [734, 28] width 60 height 33
select select "2"
select select "1"
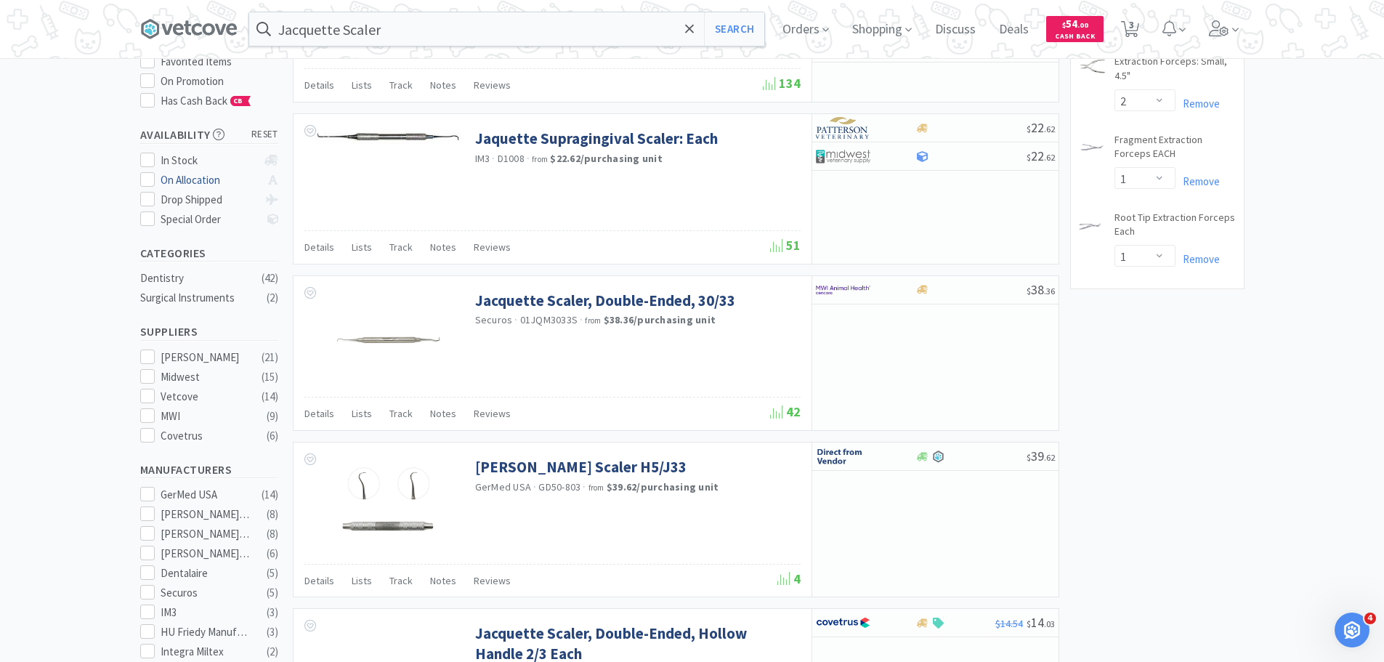
scroll to position [218, 0]
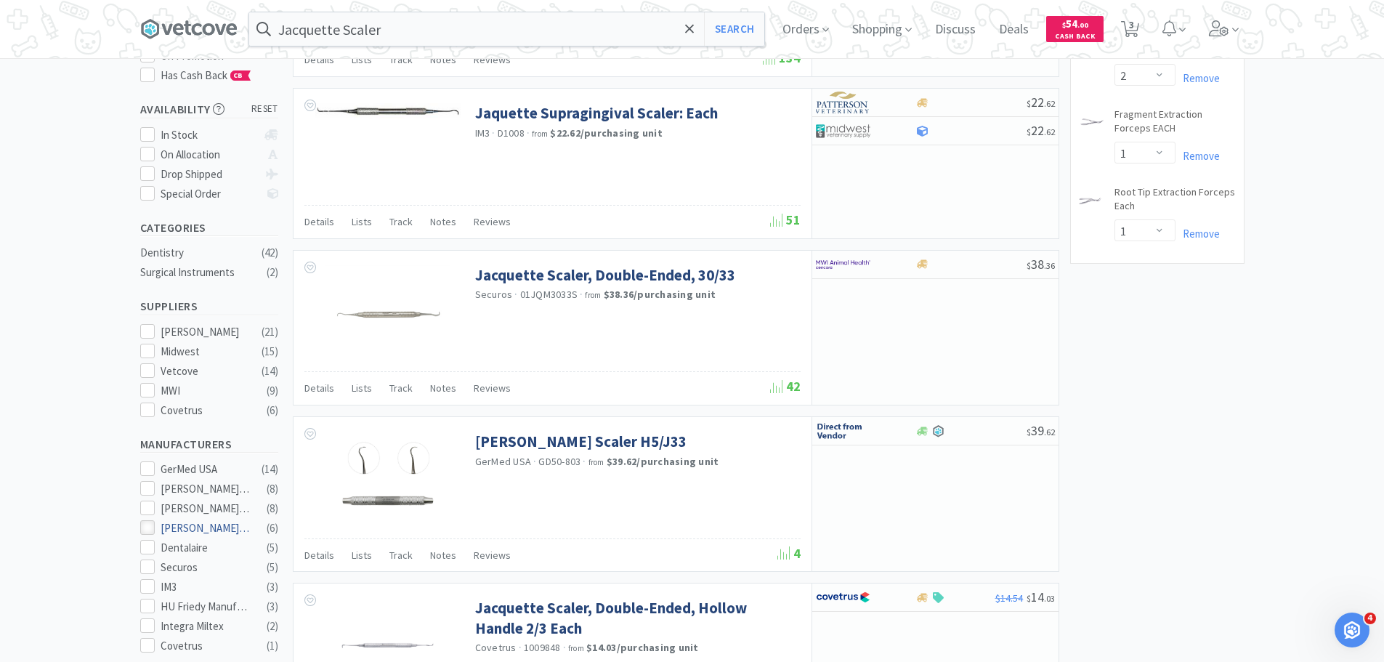
click at [150, 522] on icon at bounding box center [147, 527] width 11 height 11
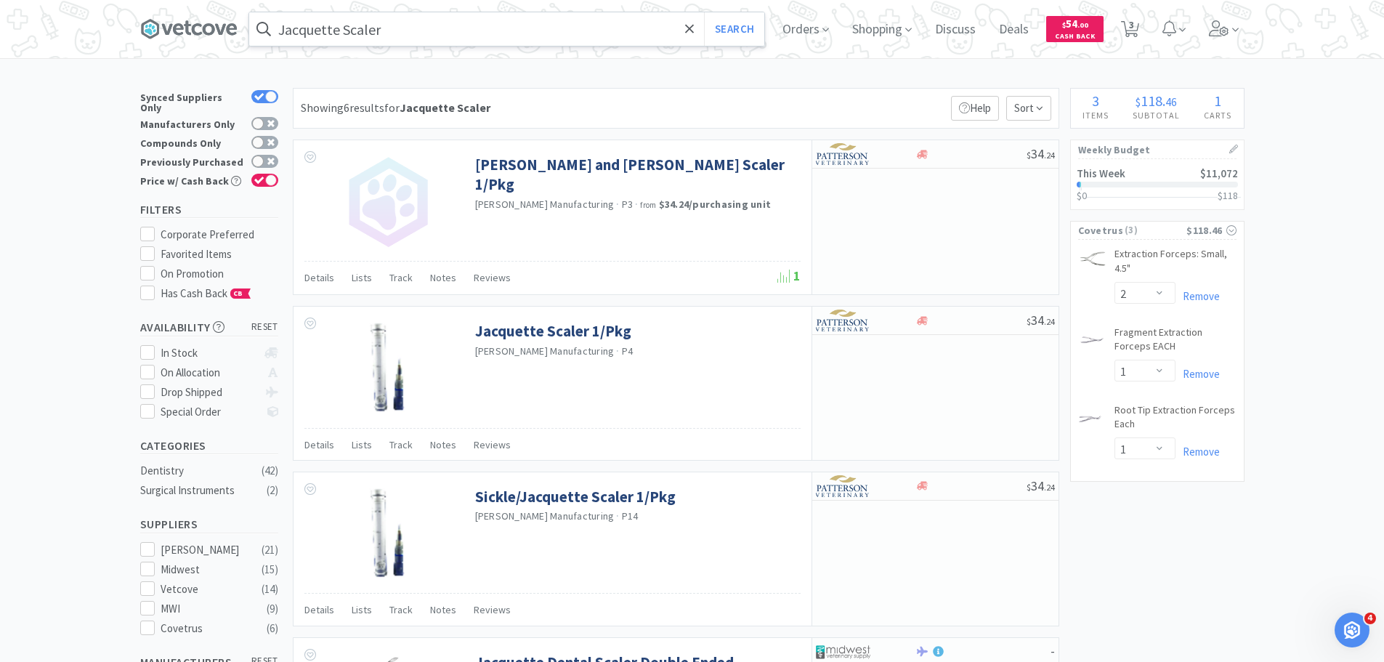
click at [450, 29] on input "Jacquette Scaler" at bounding box center [506, 28] width 515 height 33
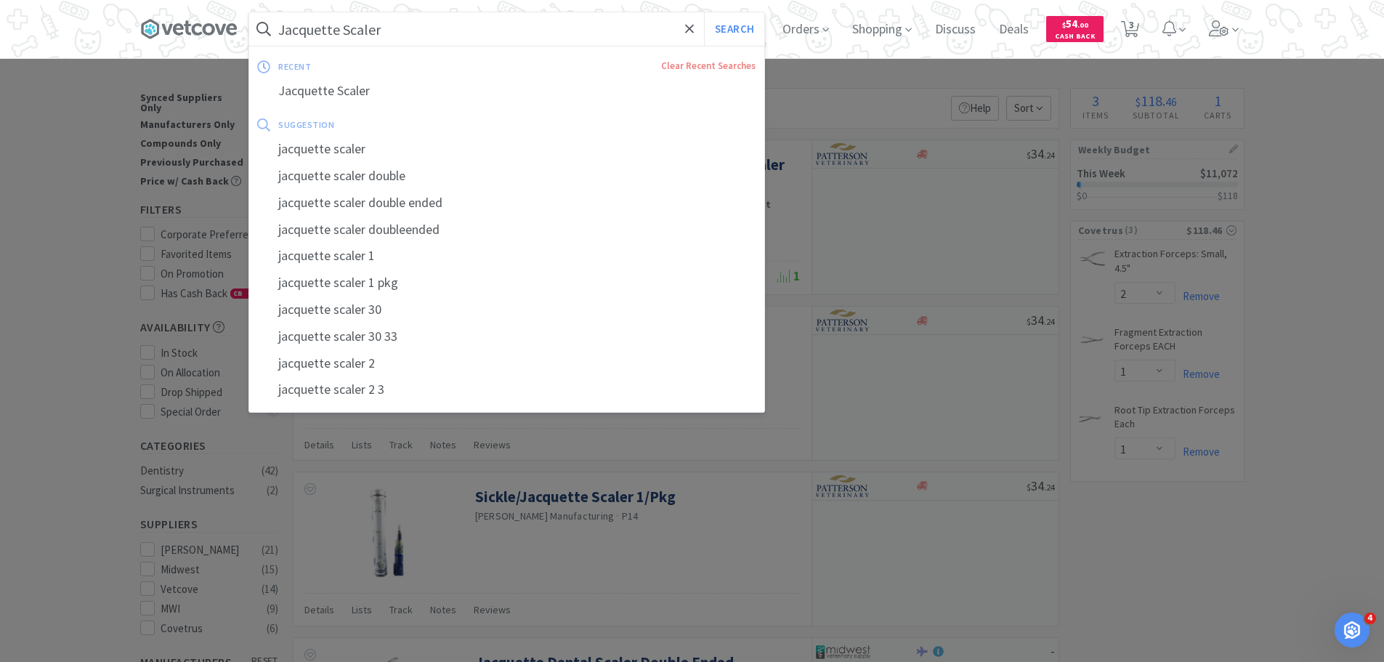
click at [665, 580] on div at bounding box center [692, 331] width 1384 height 662
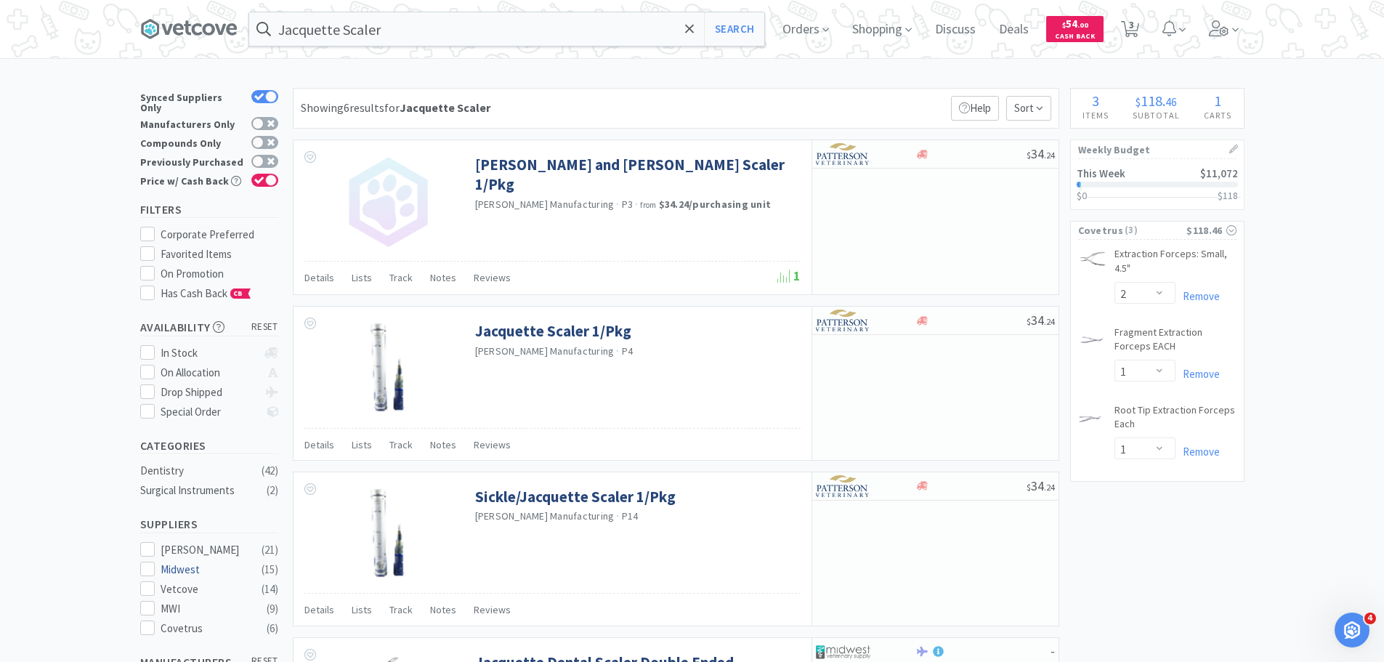
scroll to position [218, 0]
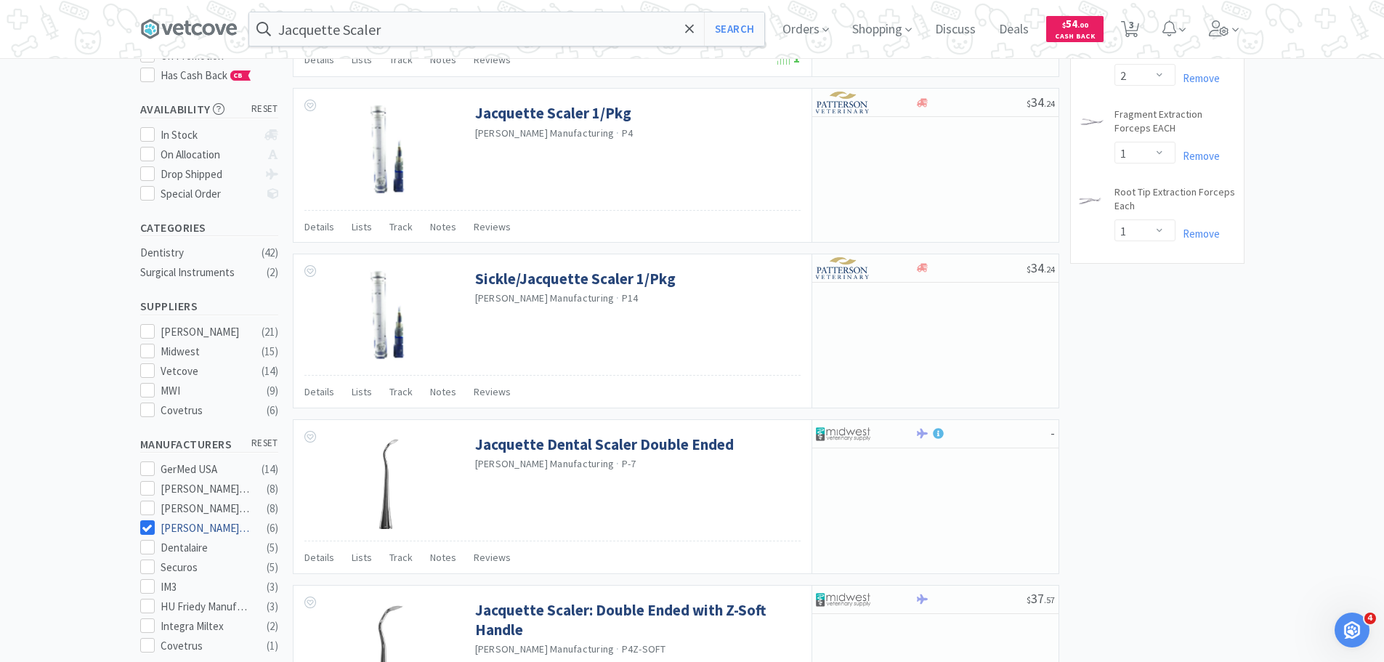
click at [145, 522] on icon at bounding box center [147, 527] width 11 height 11
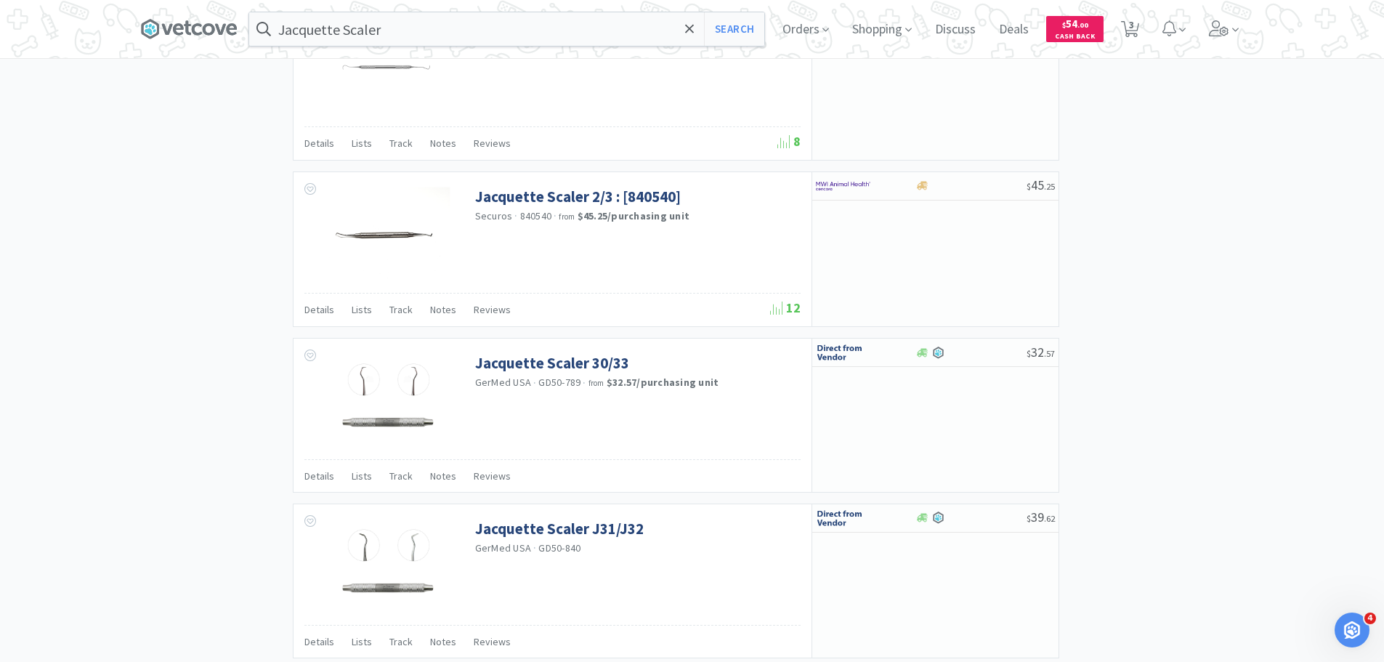
scroll to position [2093, 0]
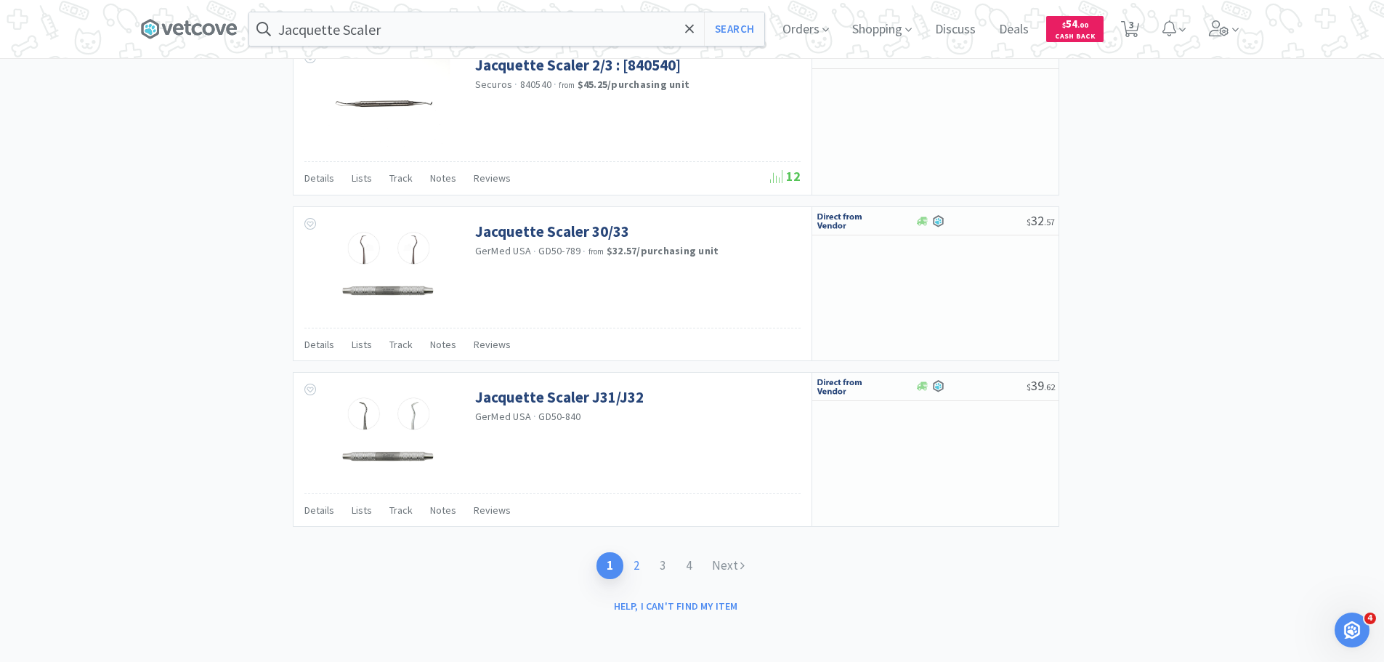
click at [641, 566] on link "2" at bounding box center [636, 565] width 26 height 27
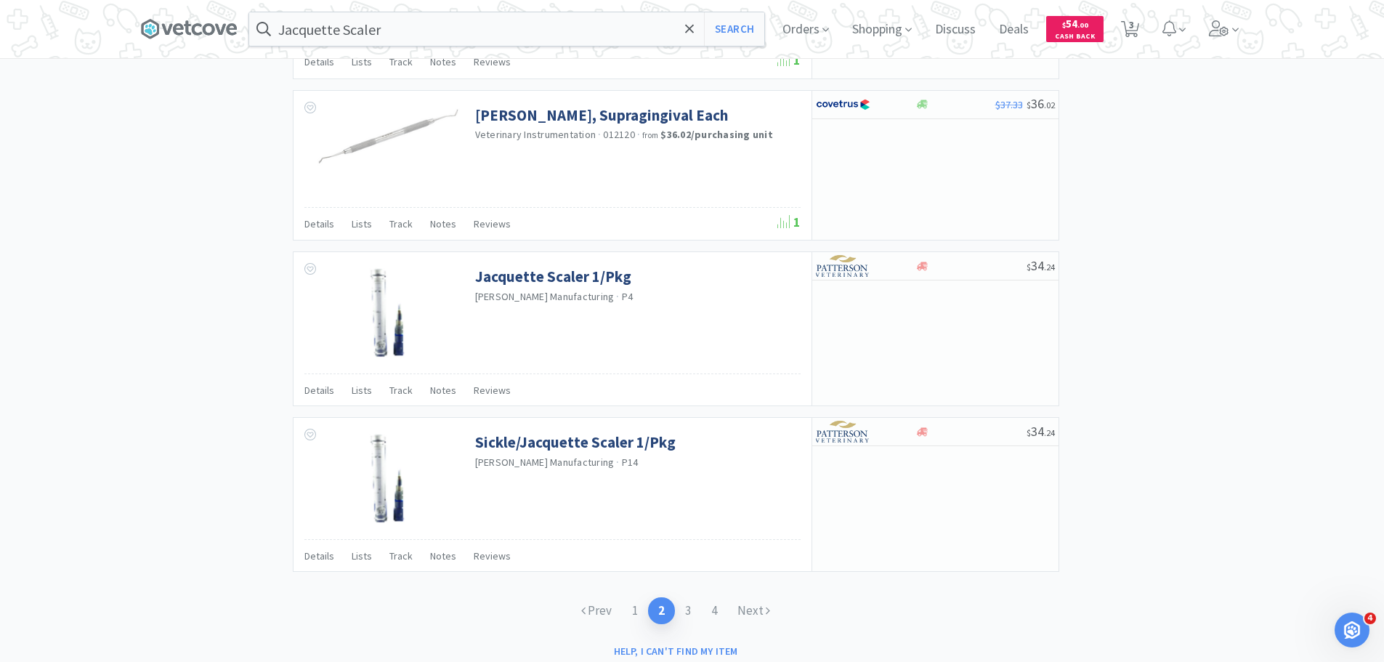
scroll to position [2085, 0]
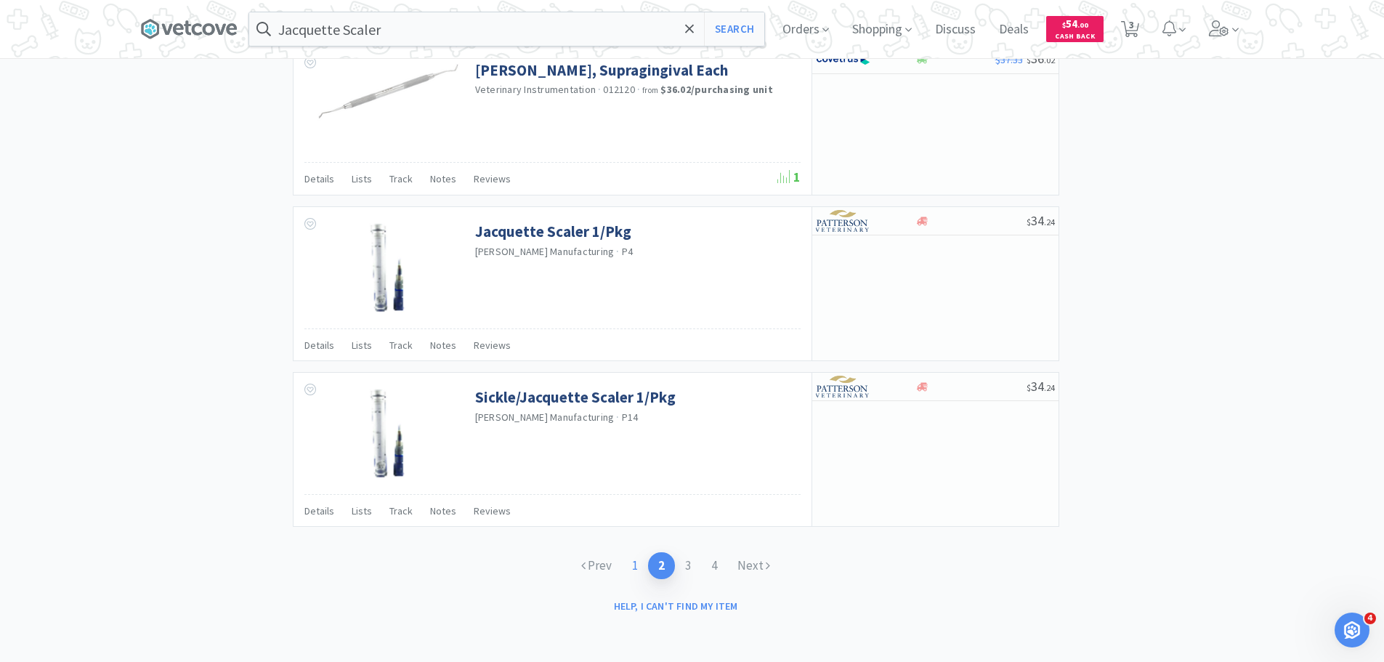
click at [632, 569] on link "1" at bounding box center [635, 565] width 26 height 27
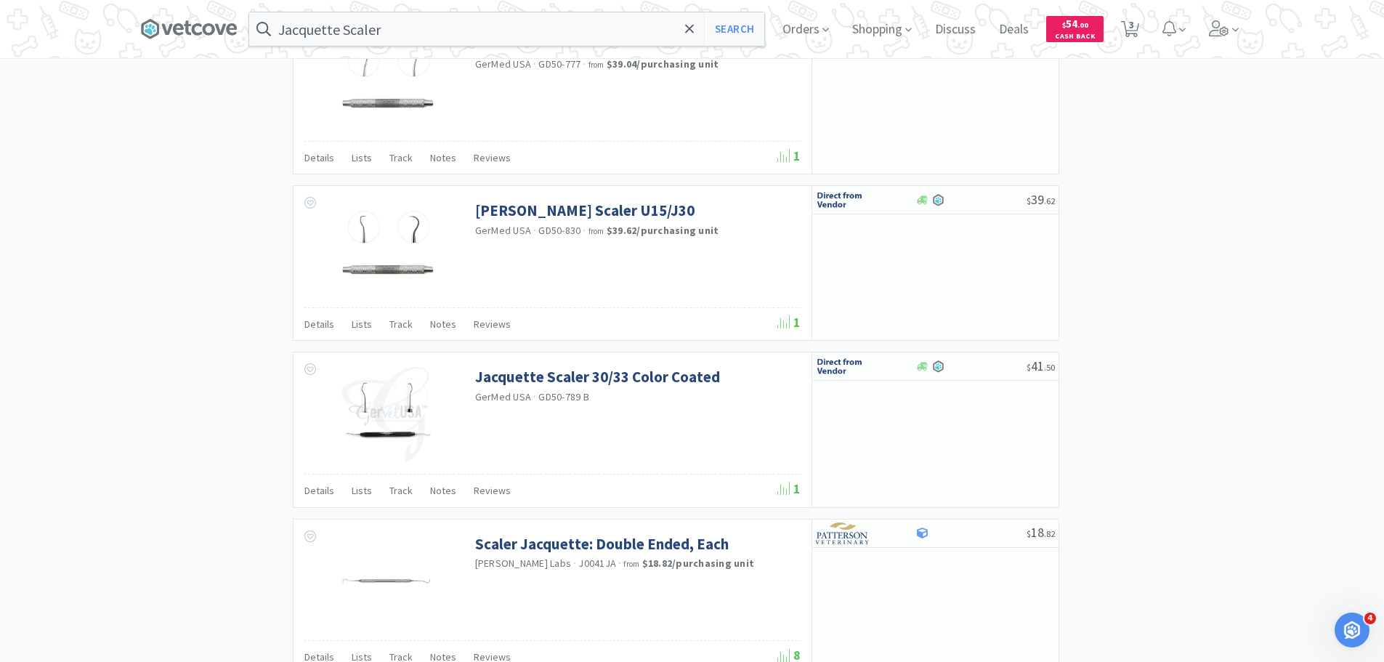
scroll to position [1525, 0]
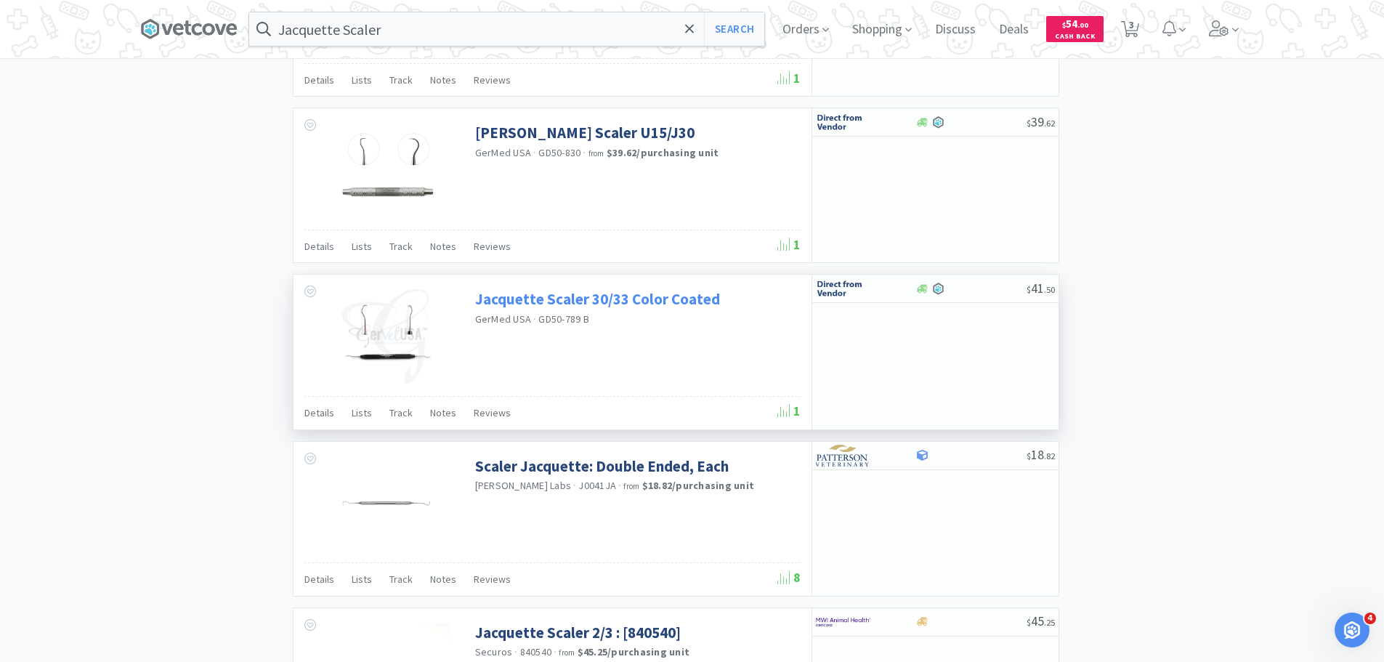
click at [665, 301] on link "Jacquette Scaler 30/33 Color Coated" at bounding box center [597, 299] width 245 height 20
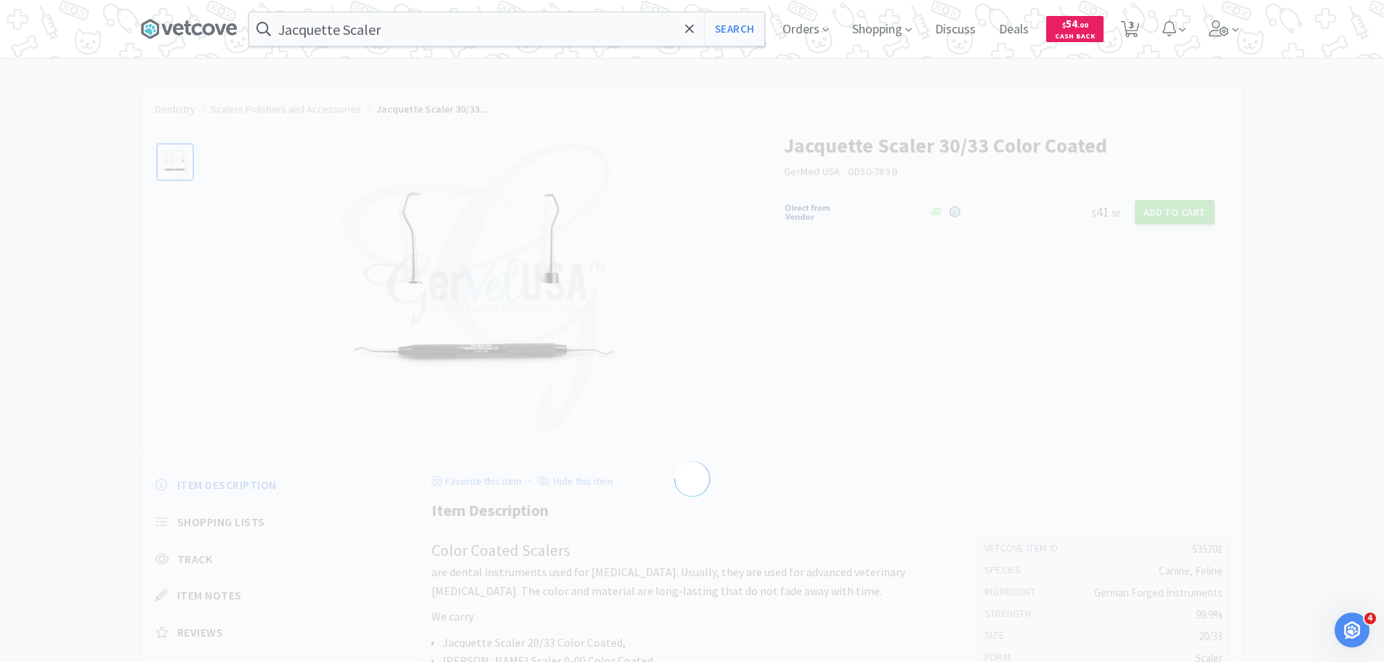
select select "535701"
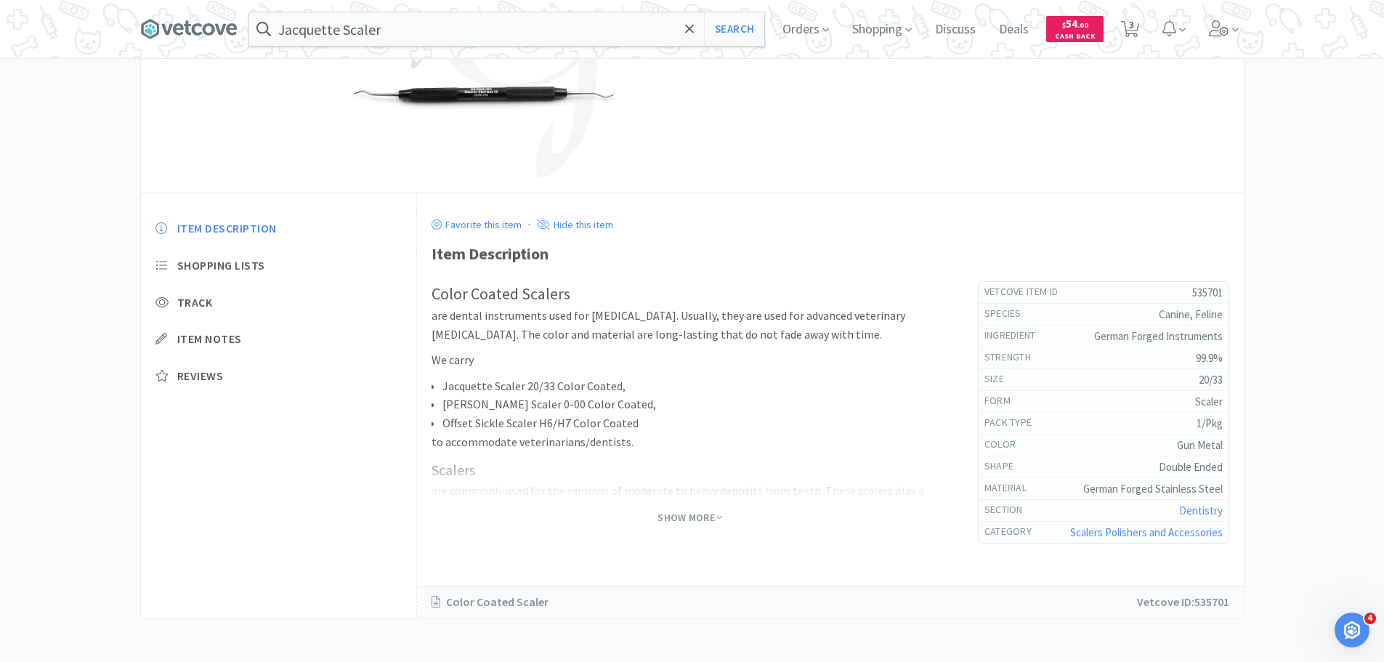
select select "2"
select select "1"
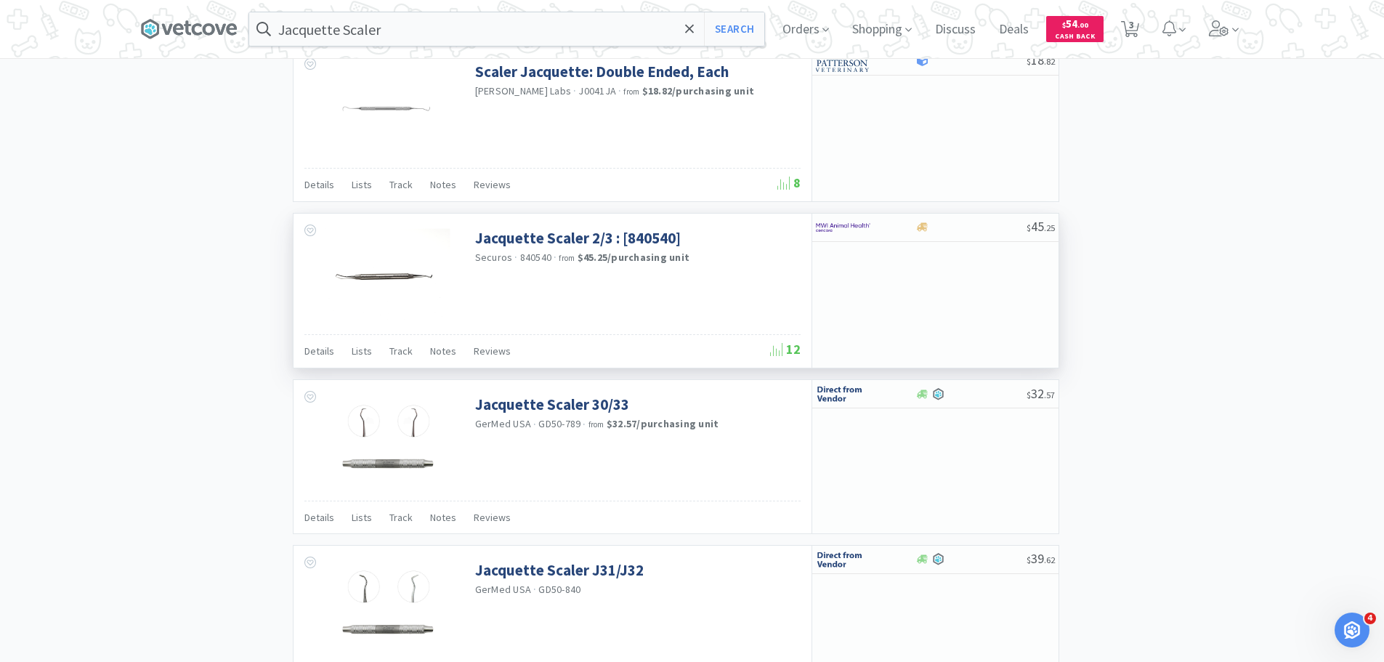
scroll to position [2093, 0]
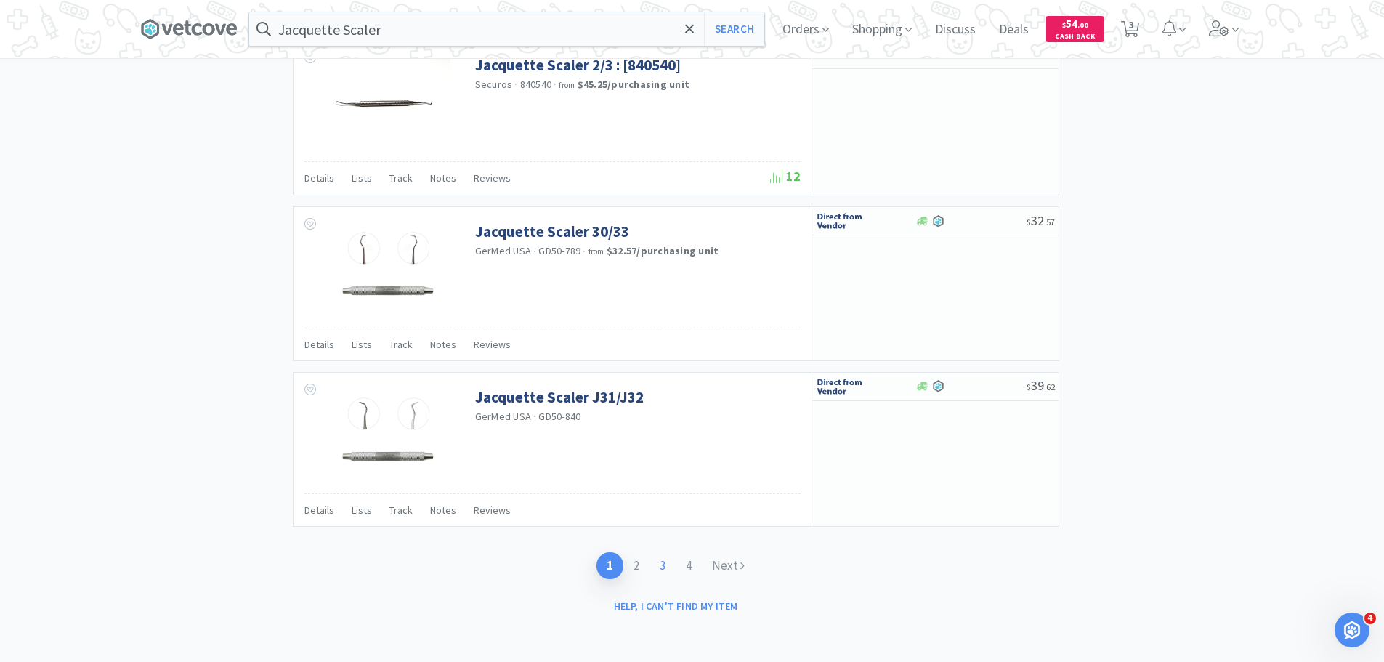
click at [666, 567] on link "3" at bounding box center [662, 565] width 26 height 27
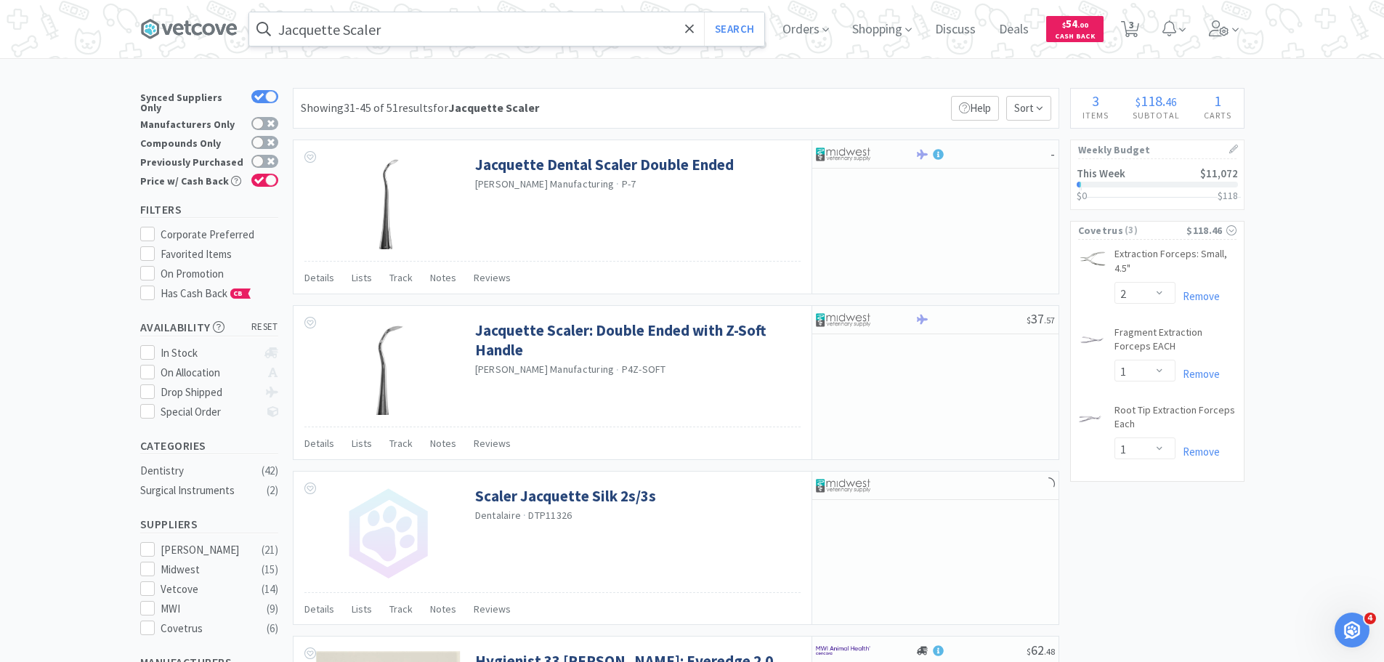
click at [433, 39] on input "Jacquette Scaler" at bounding box center [506, 28] width 515 height 33
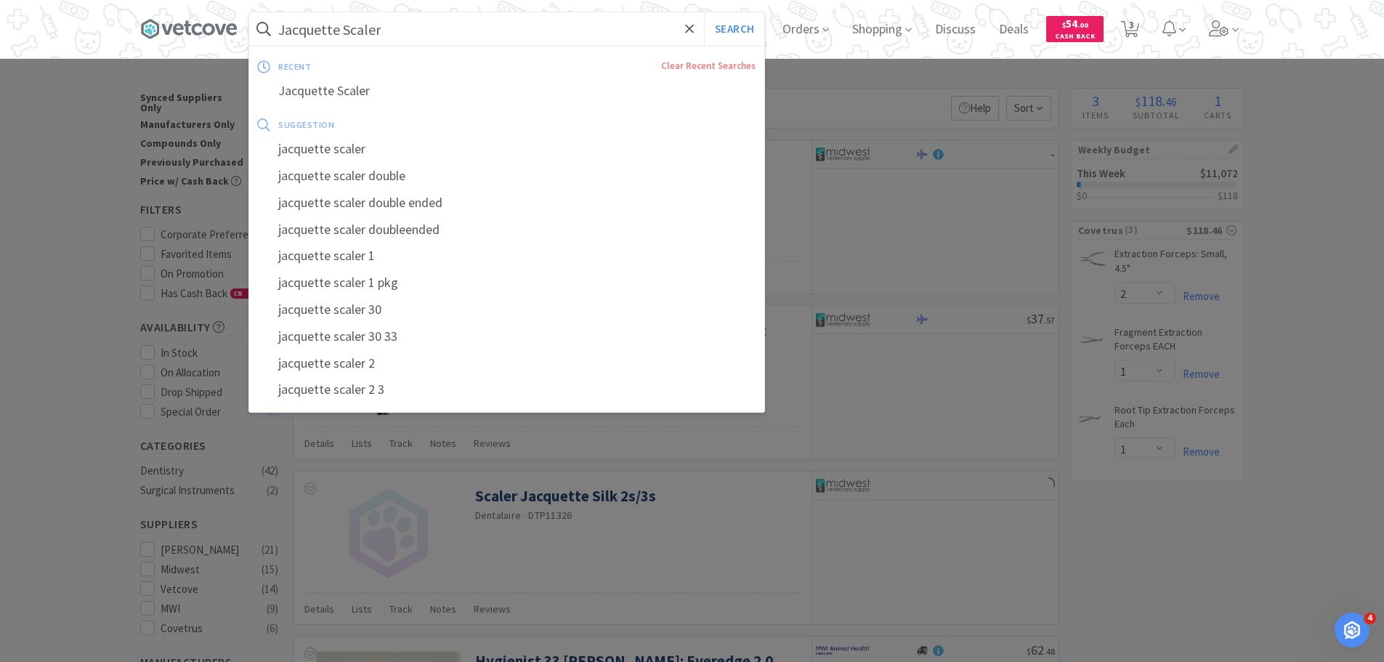
click at [449, 33] on input "Jacquette Scaler" at bounding box center [506, 28] width 515 height 33
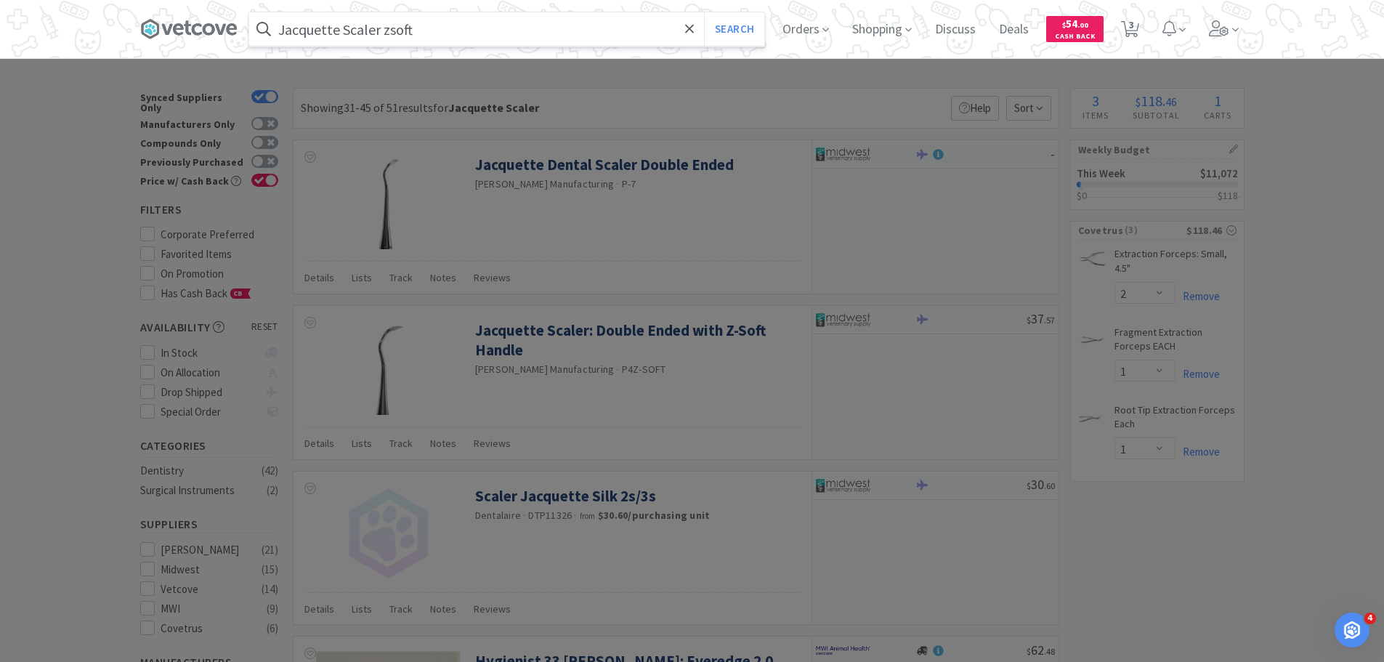
type input "Jacquette Scaler zsoft"
click at [704, 12] on button "Search" at bounding box center [734, 28] width 60 height 33
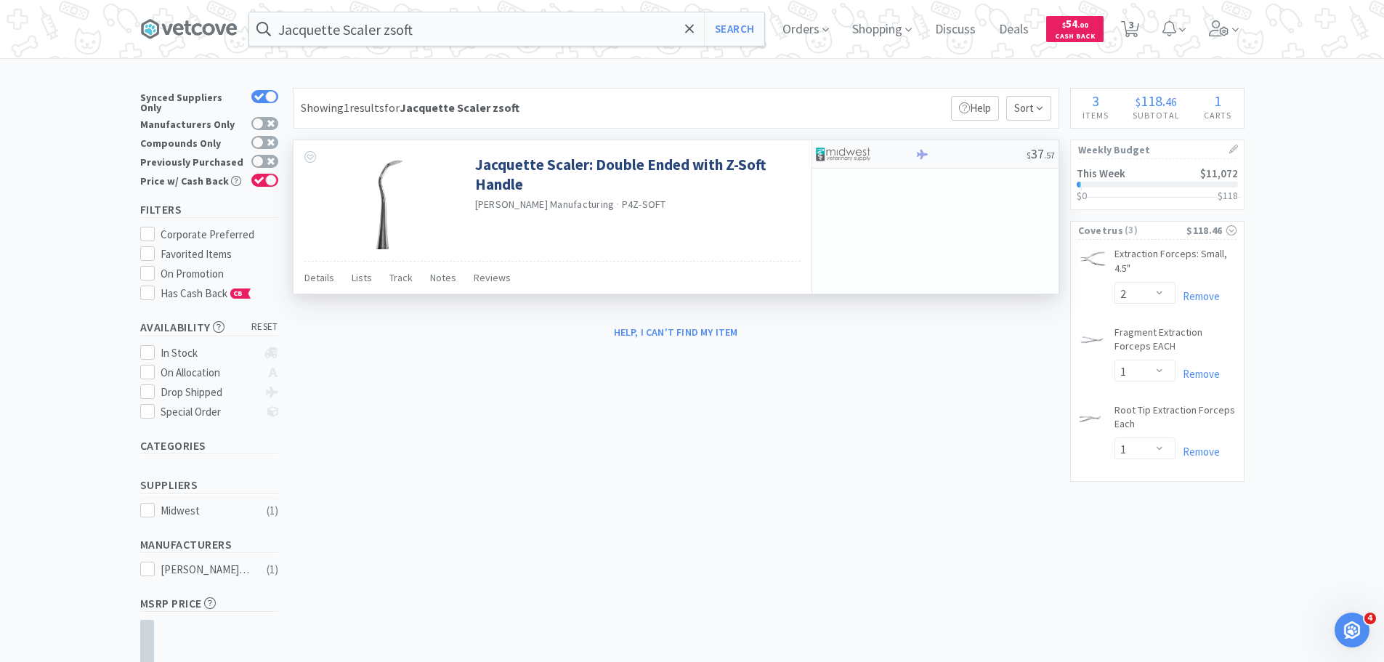
click at [901, 154] on div at bounding box center [866, 154] width 100 height 25
select select "1"
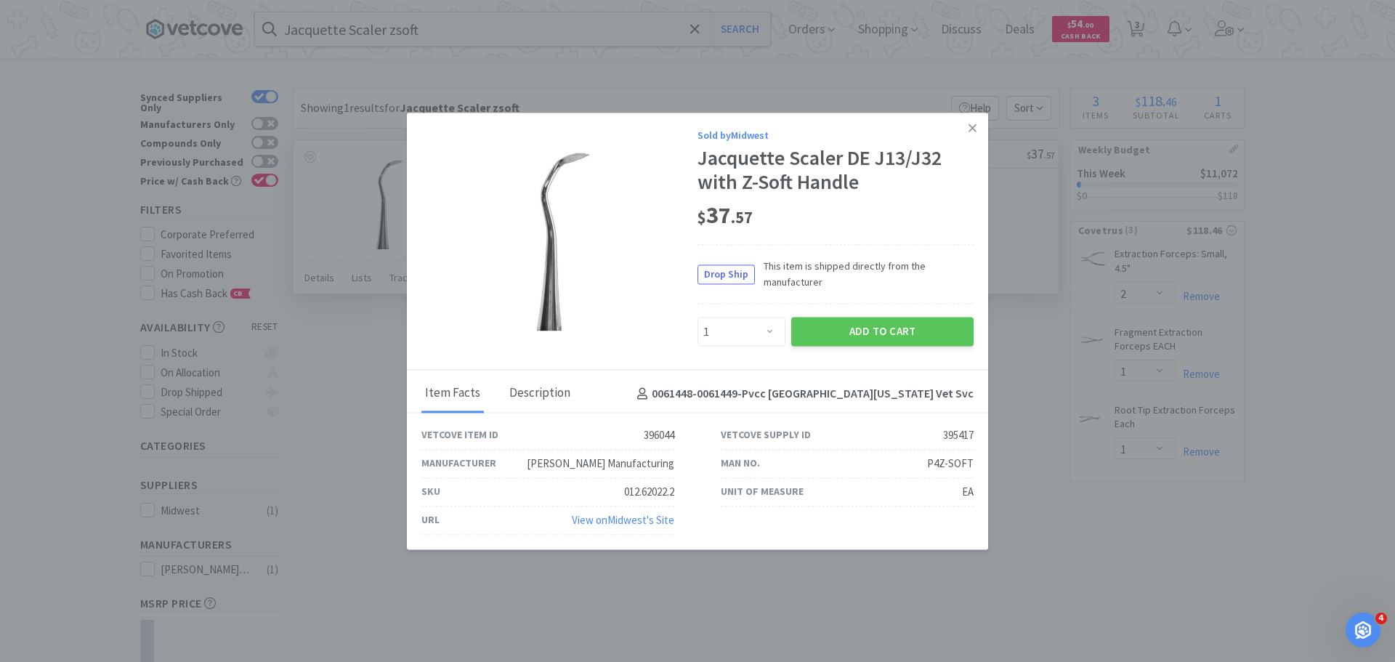
click at [526, 393] on div "Description" at bounding box center [540, 394] width 68 height 36
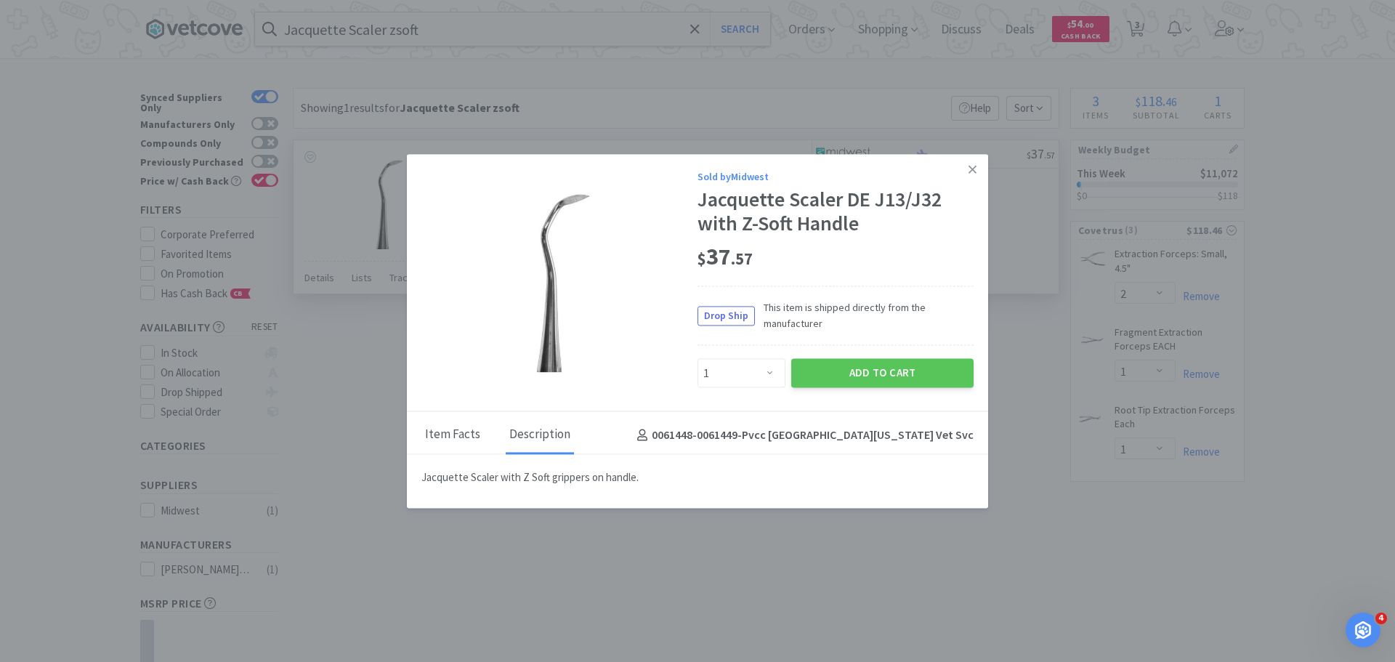
click at [438, 441] on div "Item Facts" at bounding box center [452, 436] width 62 height 36
